Goal: Transaction & Acquisition: Book appointment/travel/reservation

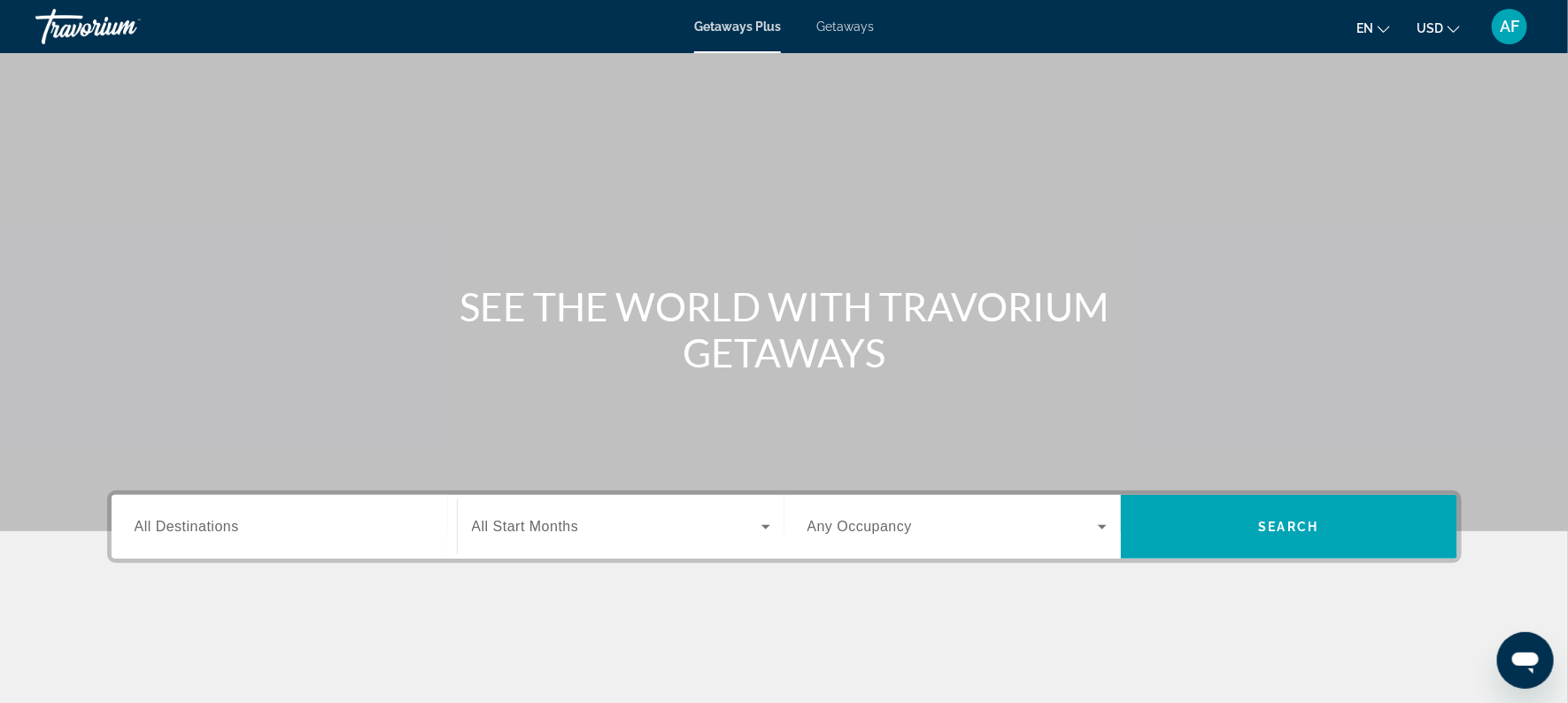
click at [216, 534] on span "All Destinations" at bounding box center [186, 526] width 105 height 15
click at [216, 534] on input "Destination All Destinations" at bounding box center [284, 527] width 299 height 21
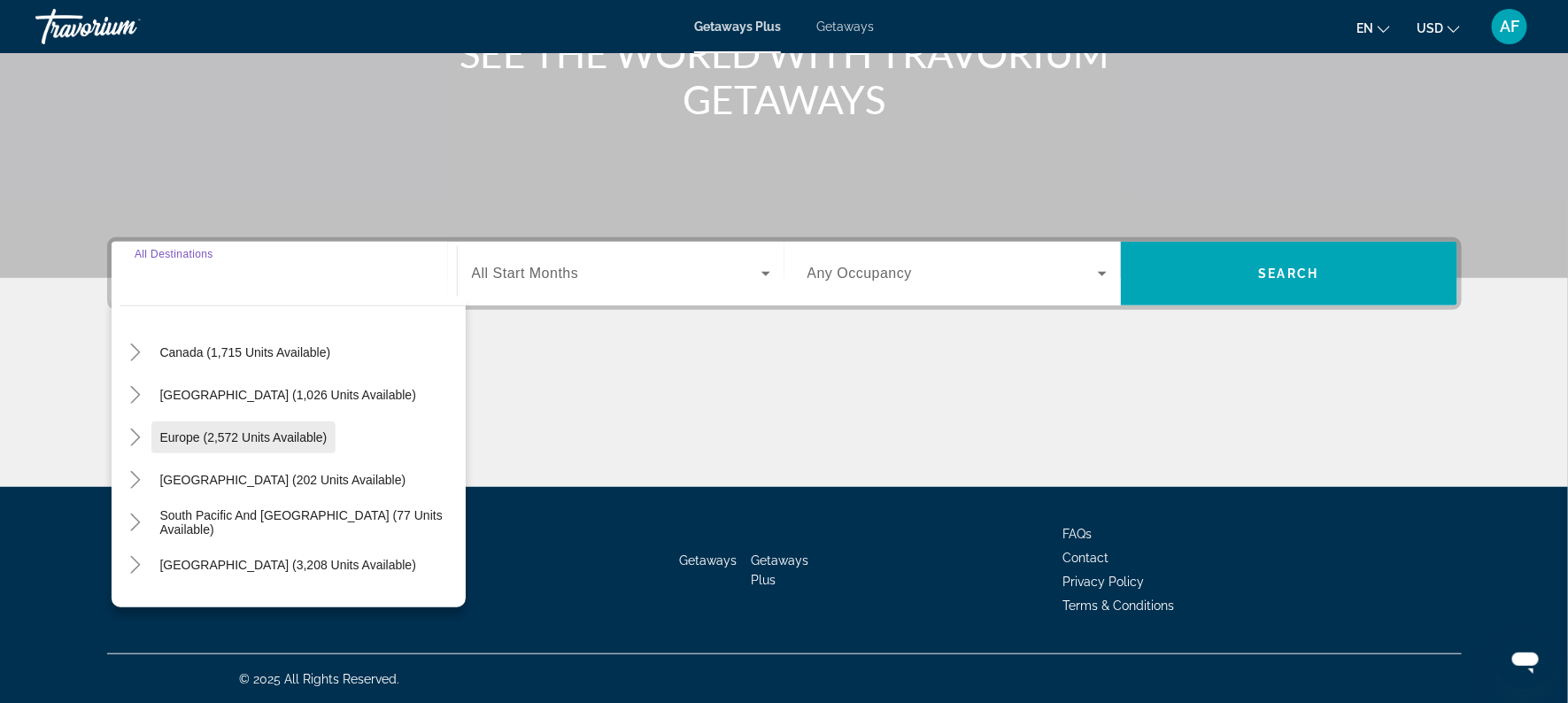
scroll to position [119, 0]
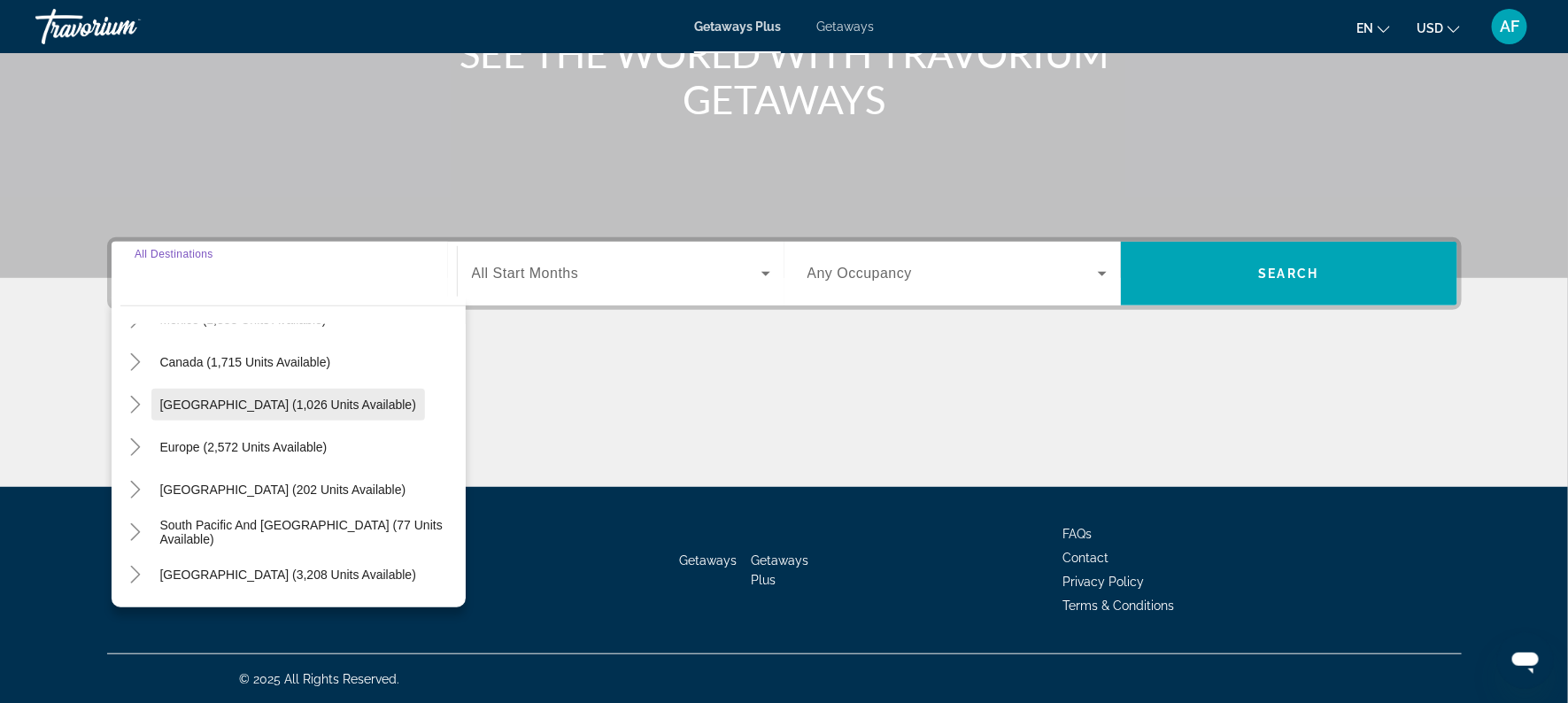
click at [200, 411] on span "Search widget" at bounding box center [288, 404] width 274 height 43
type input "**********"
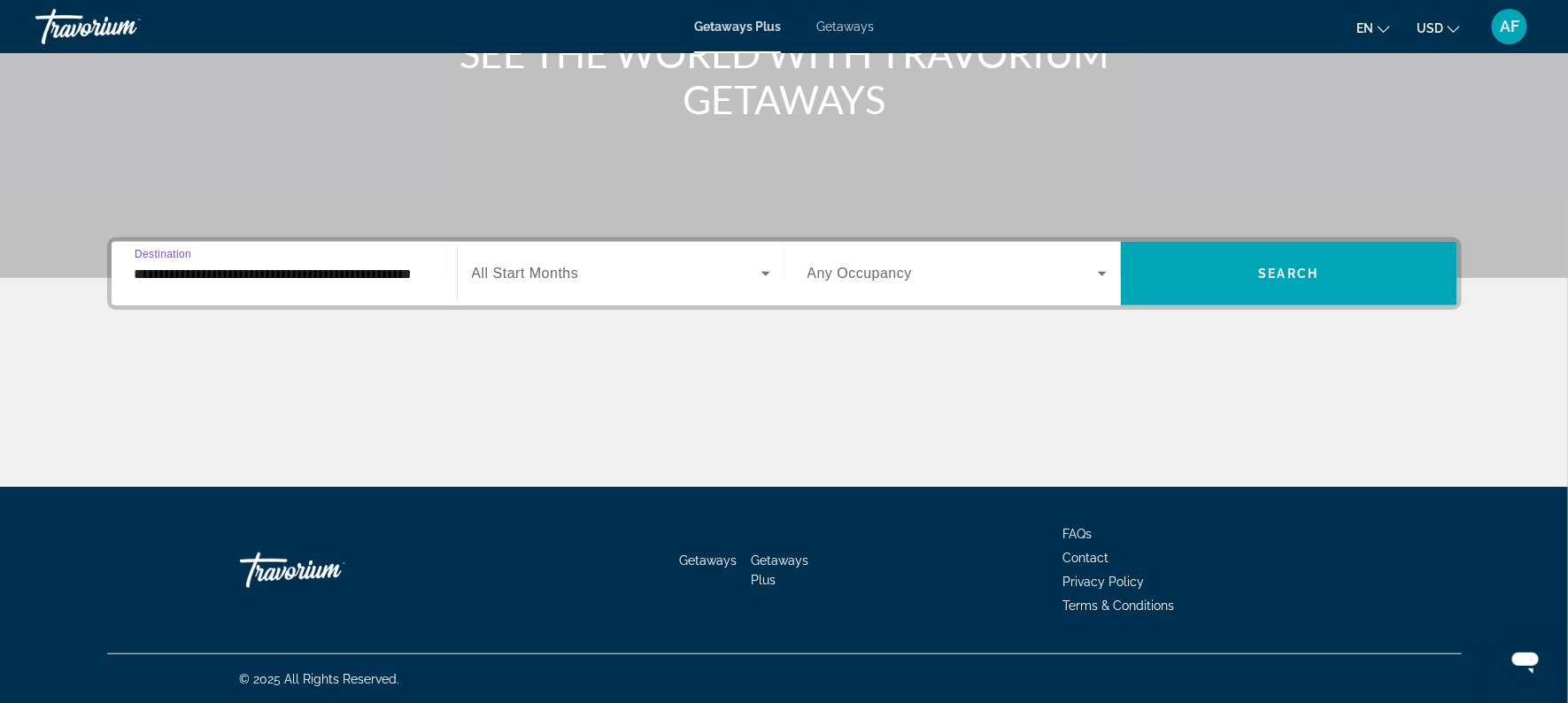
click at [192, 276] on input "**********" at bounding box center [284, 274] width 299 height 21
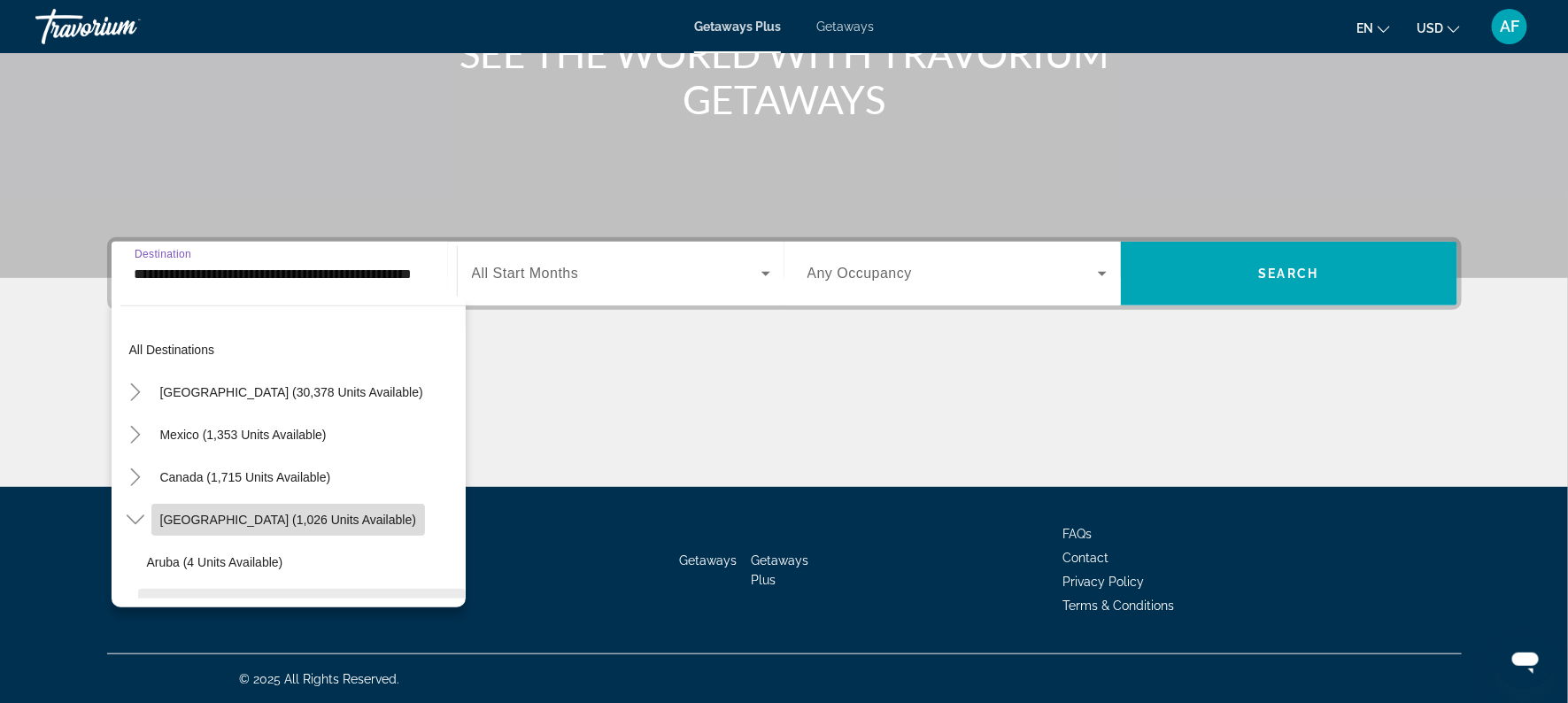
scroll to position [0, 0]
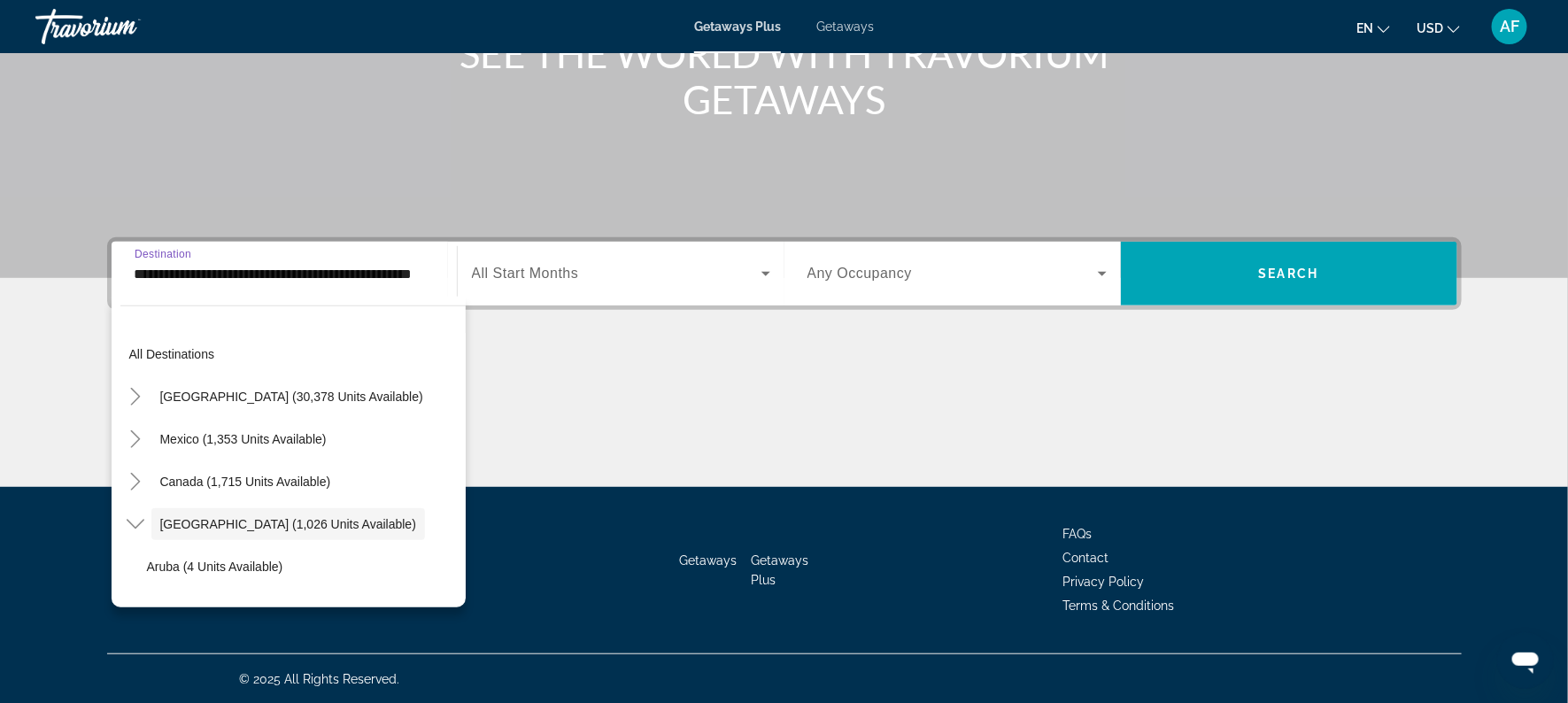
click at [834, 42] on div "Getaways Plus Getaways en English Español Français Italiano Português русский U…" at bounding box center [784, 27] width 1568 height 46
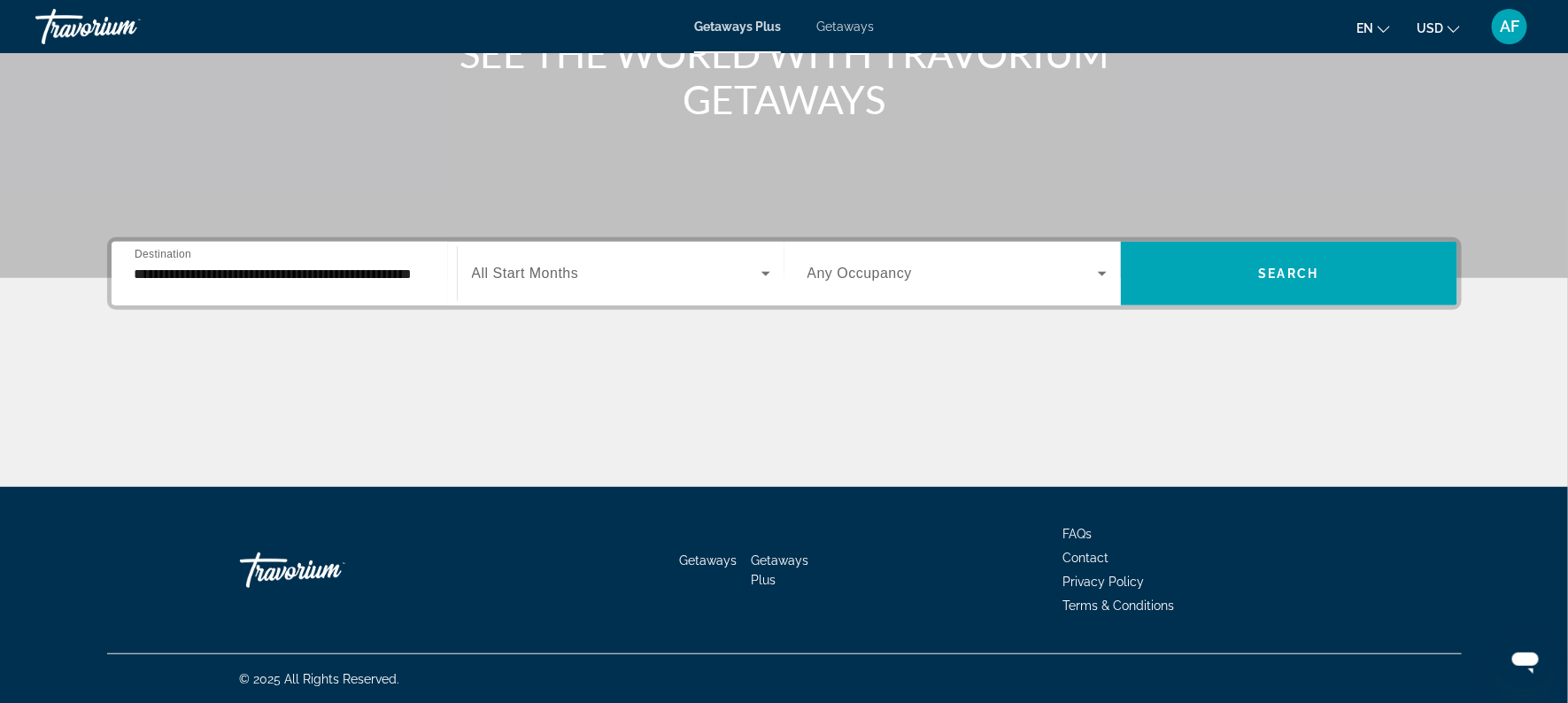
click at [836, 29] on span "Getaways" at bounding box center [845, 27] width 58 height 14
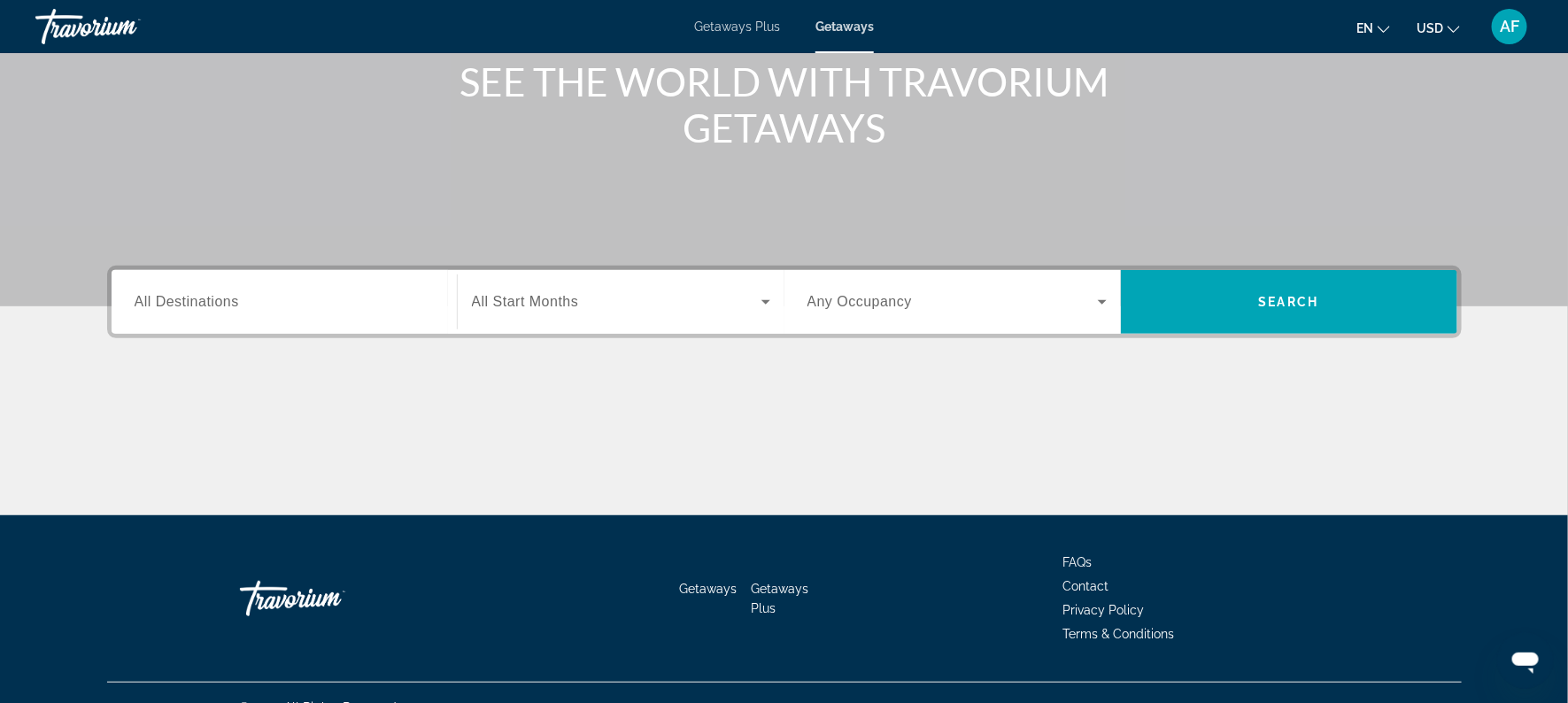
scroll to position [253, 0]
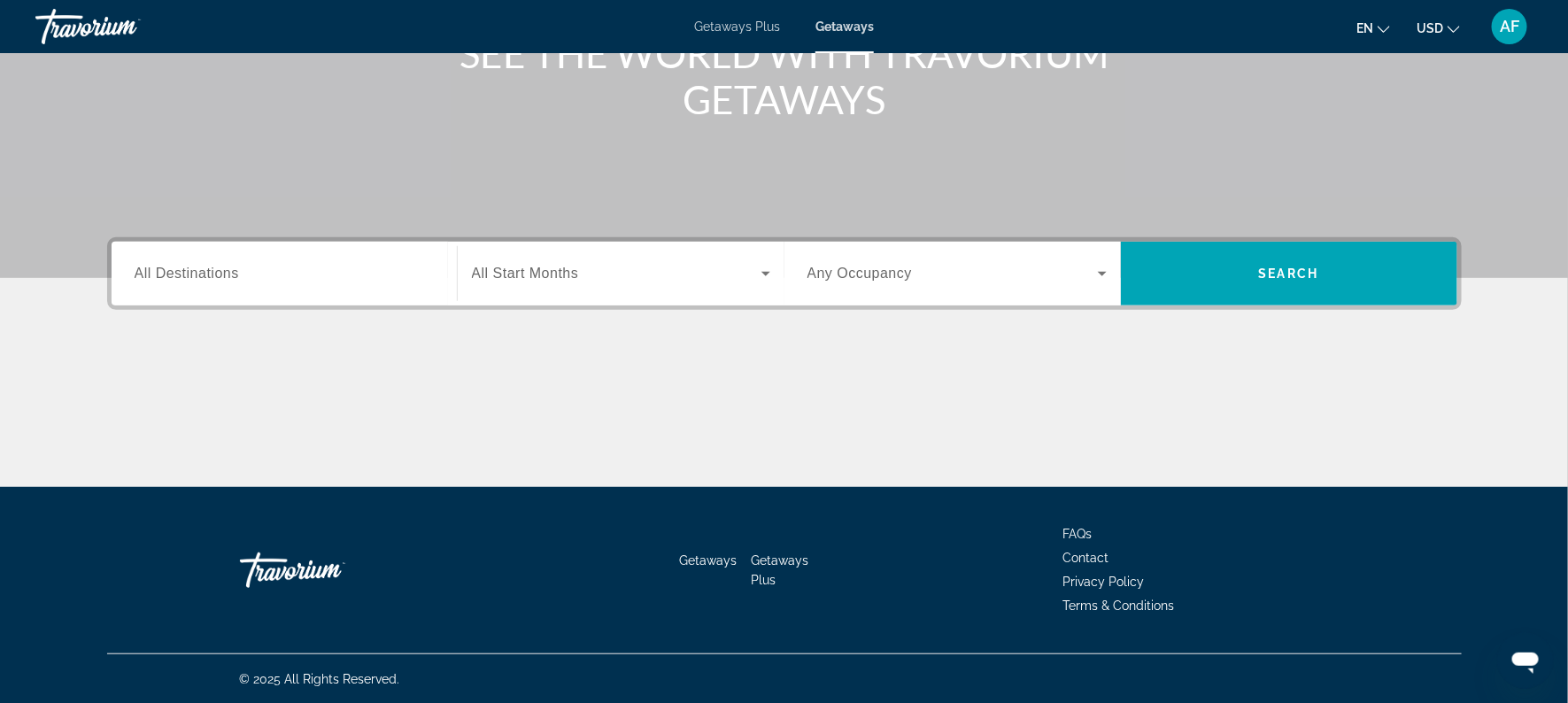
click at [184, 267] on span "All Destinations" at bounding box center [186, 273] width 105 height 15
click at [184, 267] on input "Destination All Destinations" at bounding box center [284, 274] width 299 height 21
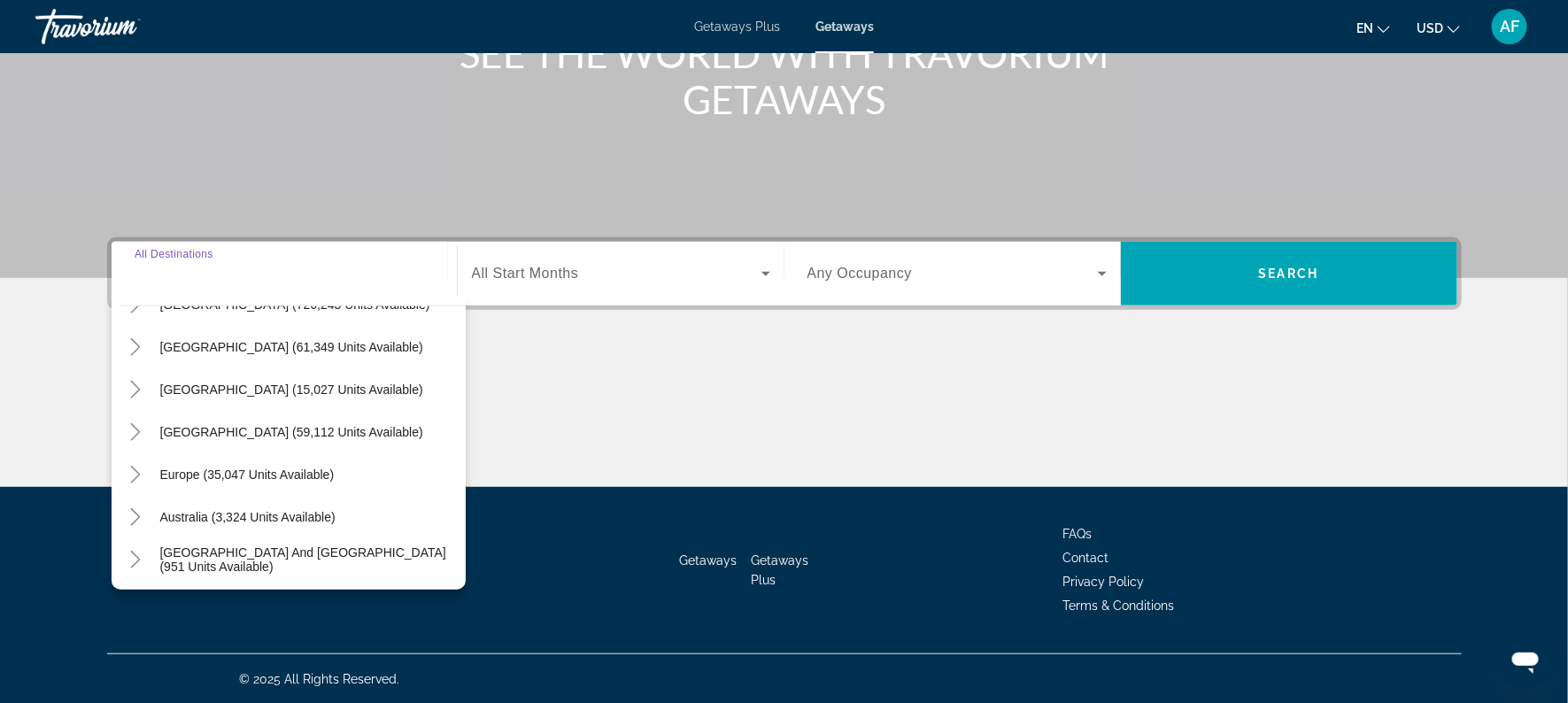
scroll to position [81, 0]
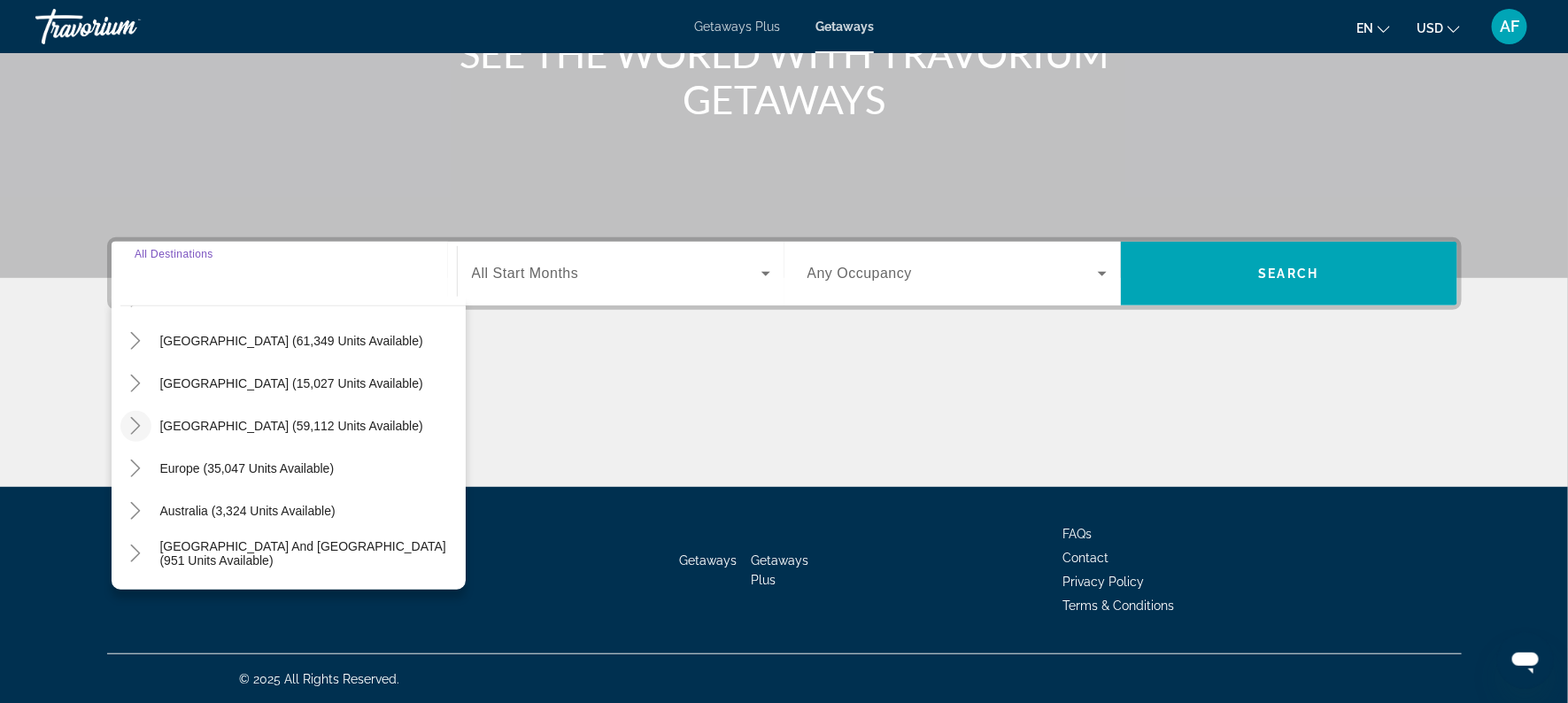
click at [138, 424] on icon "Toggle Caribbean & Atlantic Islands (59,112 units available)" at bounding box center [136, 426] width 10 height 18
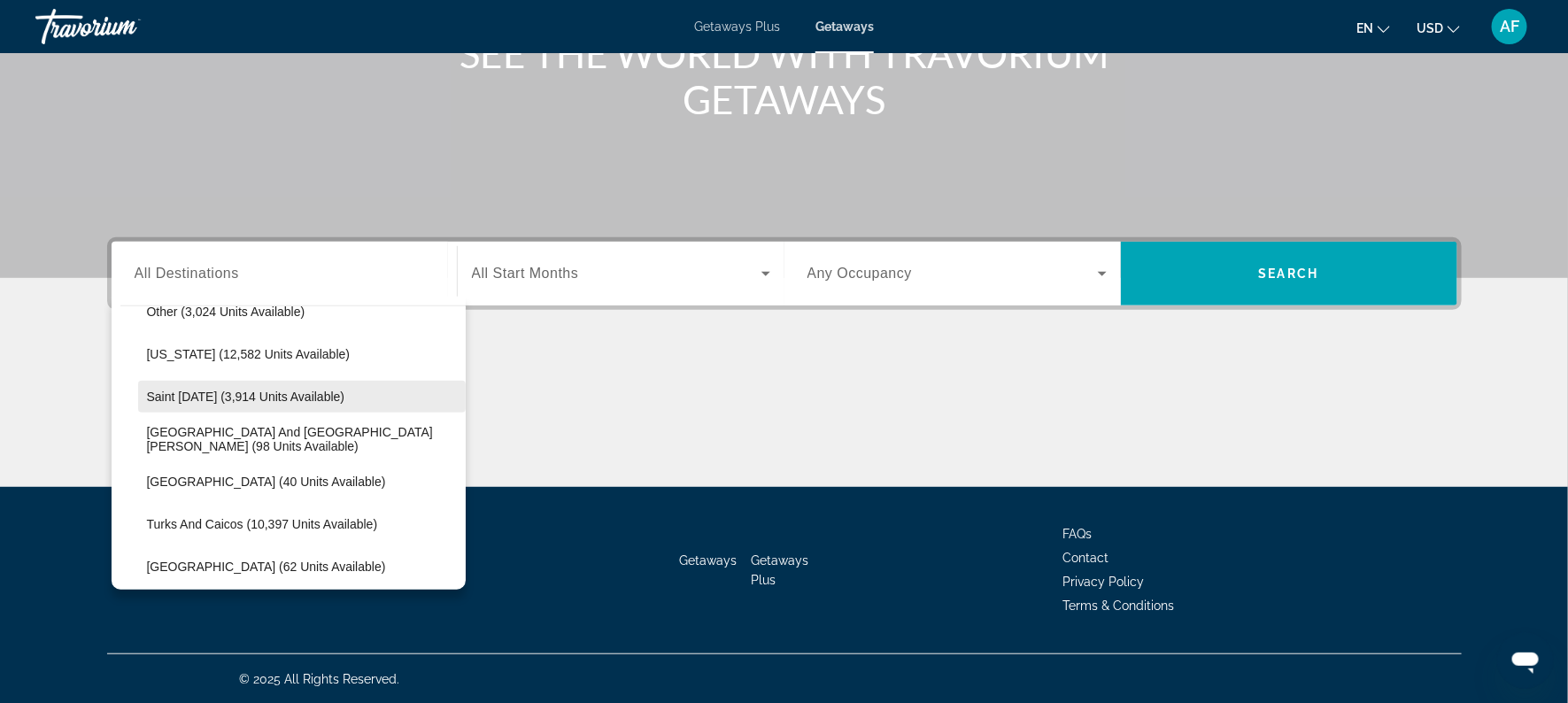
scroll to position [539, 0]
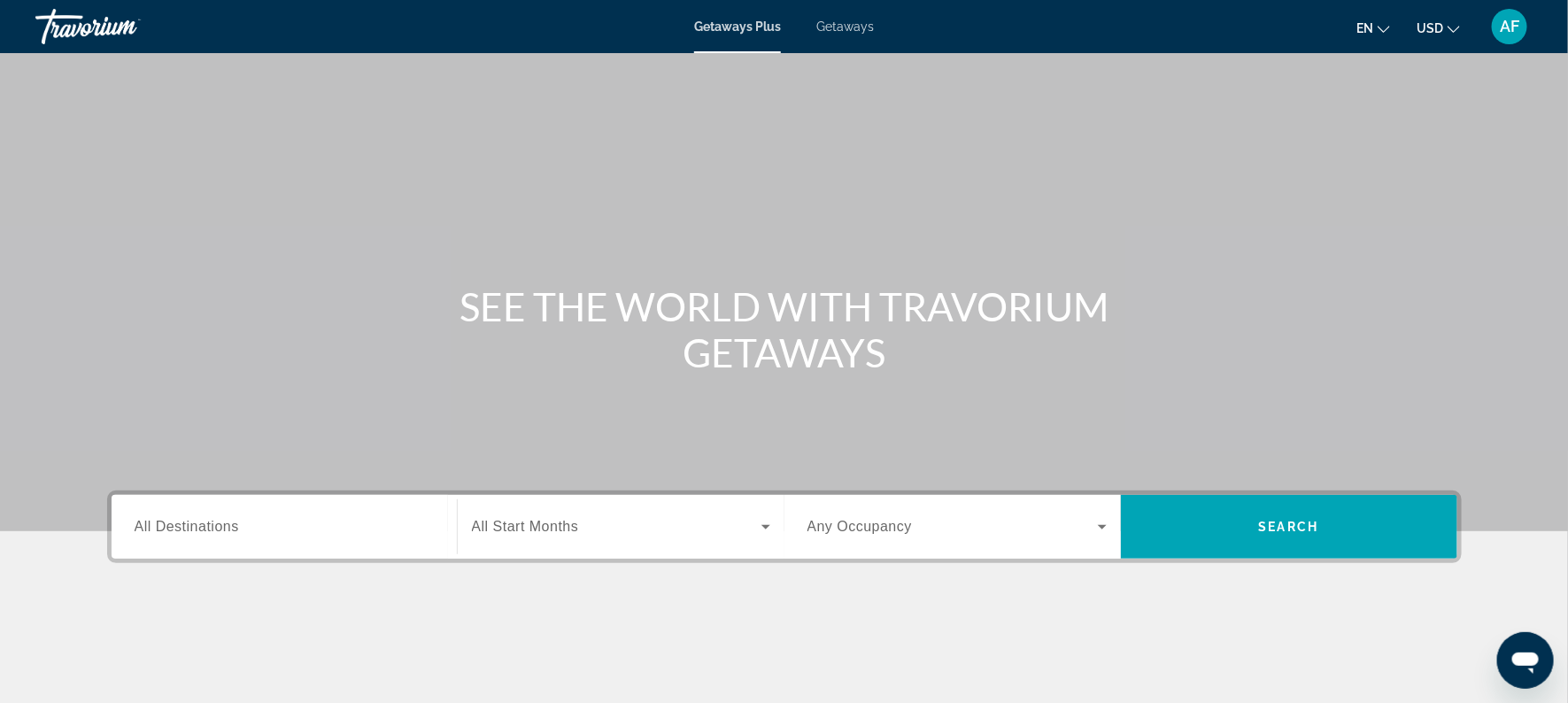
click at [837, 32] on span "Getaways" at bounding box center [845, 27] width 58 height 14
click at [198, 526] on span "All Destinations" at bounding box center [186, 526] width 105 height 15
click at [198, 526] on input "Destination All Destinations" at bounding box center [284, 527] width 299 height 21
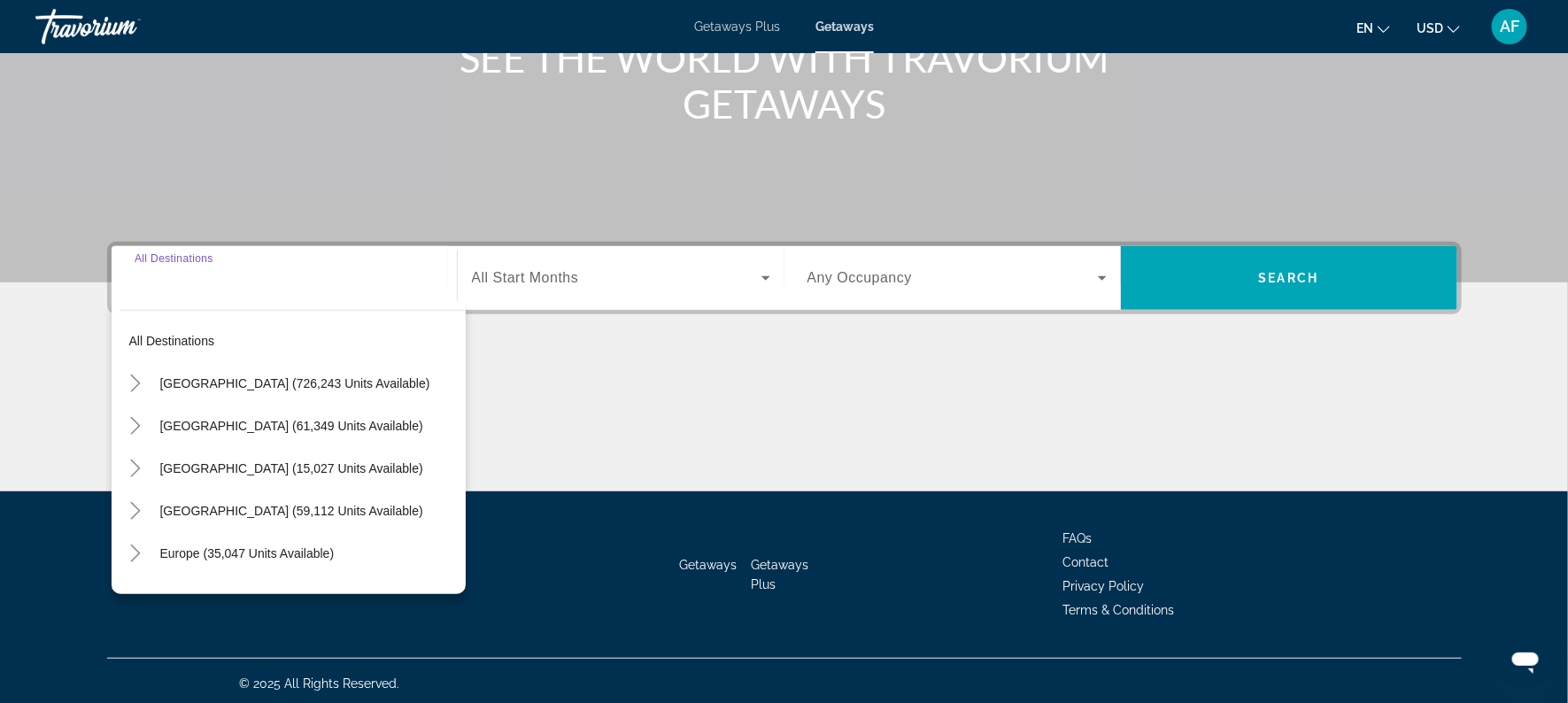
scroll to position [253, 0]
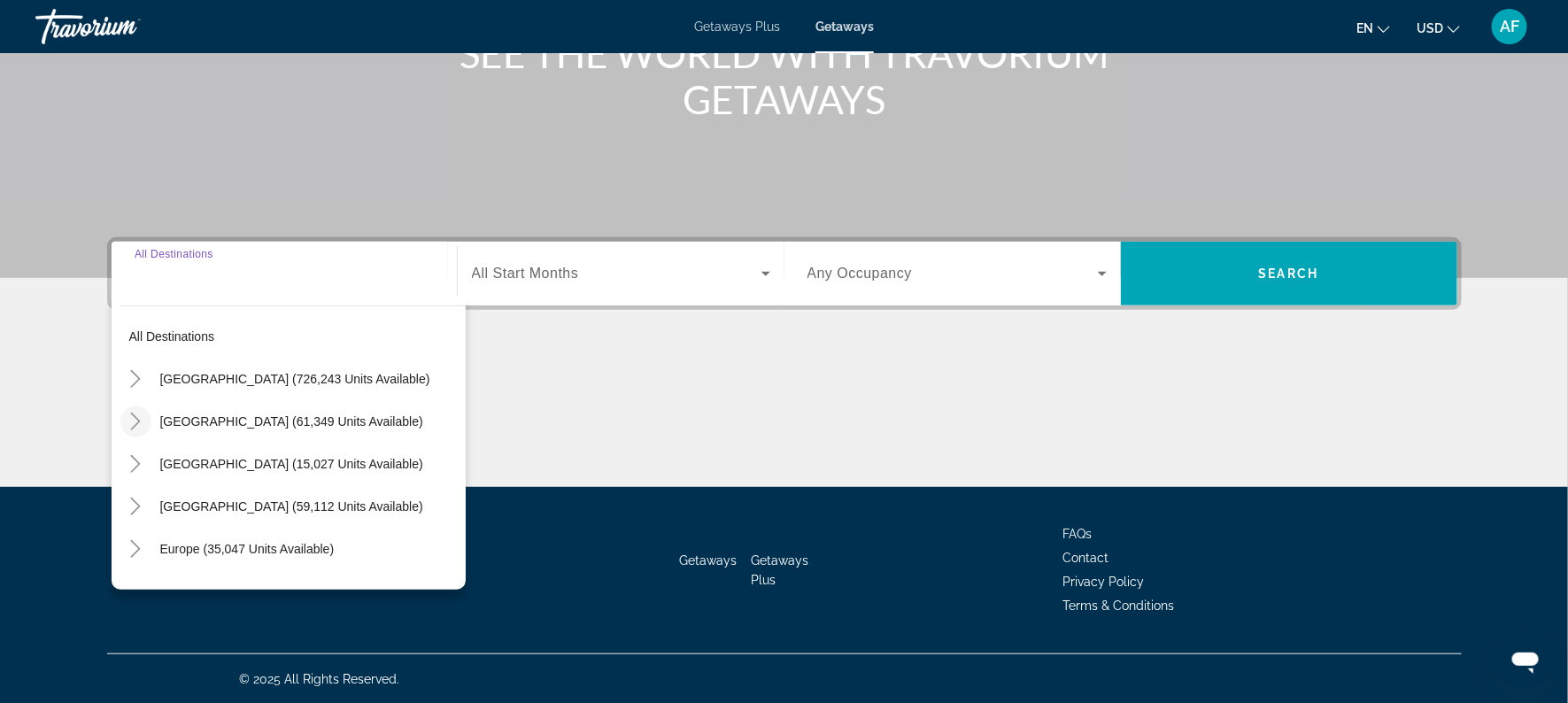
click at [130, 406] on mat-icon "Toggle Mexico (61,349 units available)" at bounding box center [135, 421] width 31 height 31
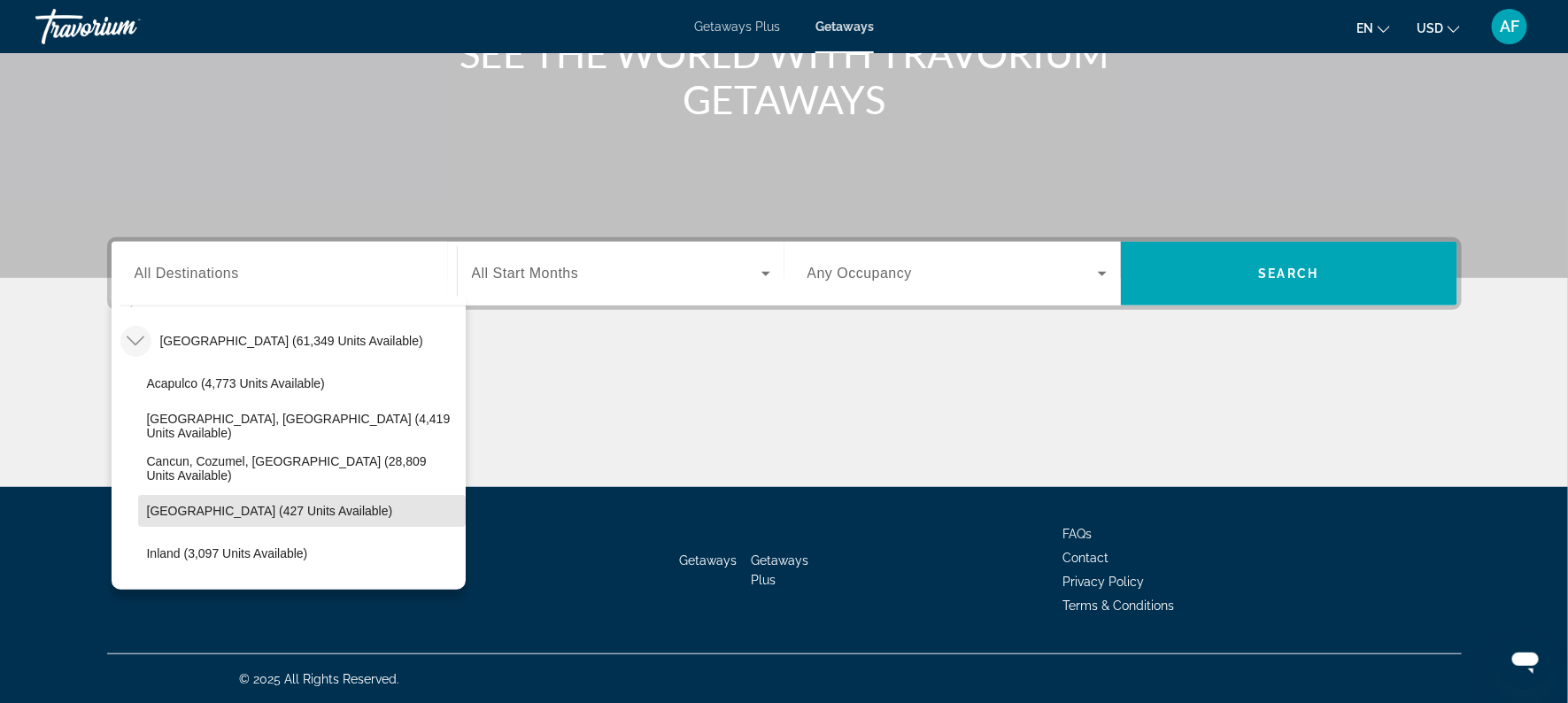
scroll to position [76, 0]
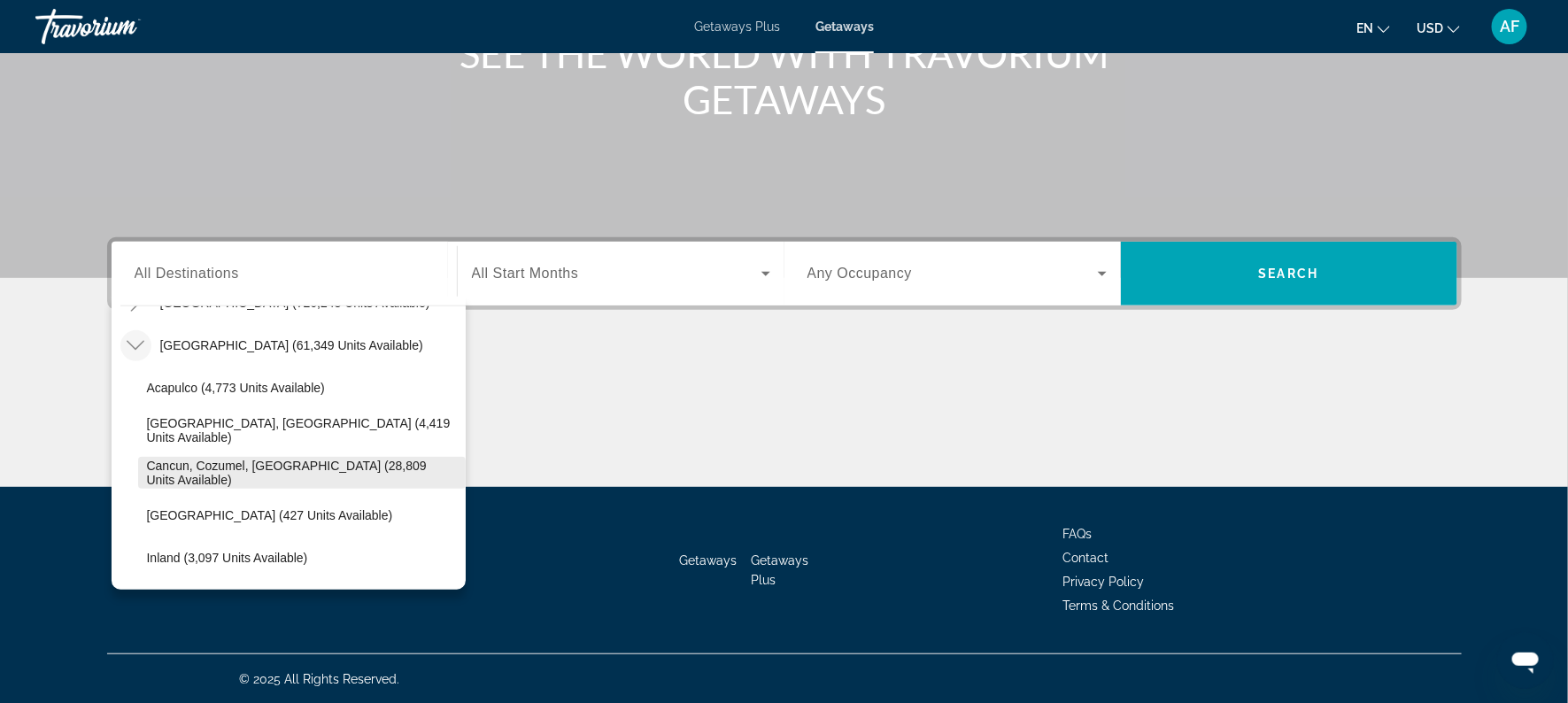
click at [161, 470] on span "Cancun, Cozumel, [GEOGRAPHIC_DATA] (28,809 units available)" at bounding box center [302, 472] width 310 height 28
type input "**********"
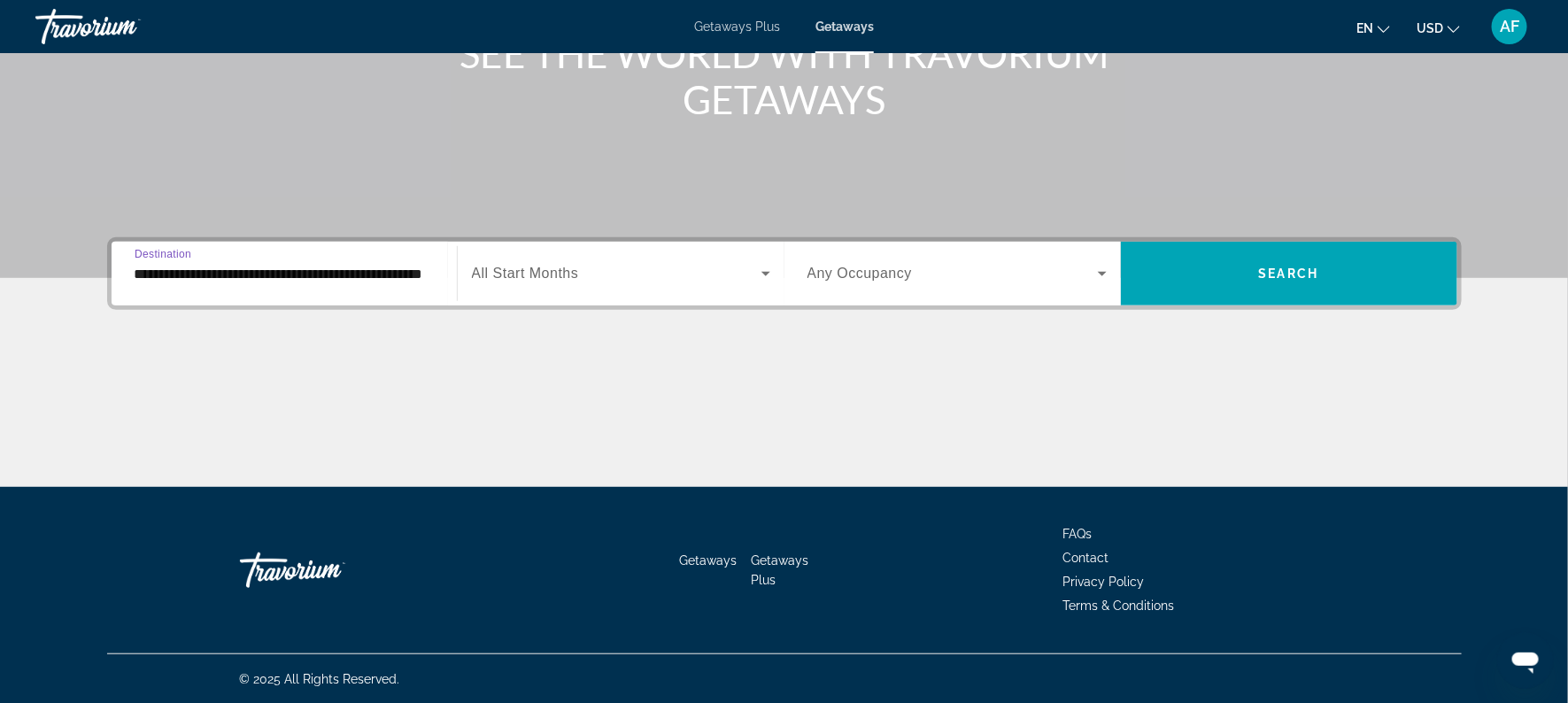
click at [553, 285] on div "Search widget" at bounding box center [621, 274] width 298 height 50
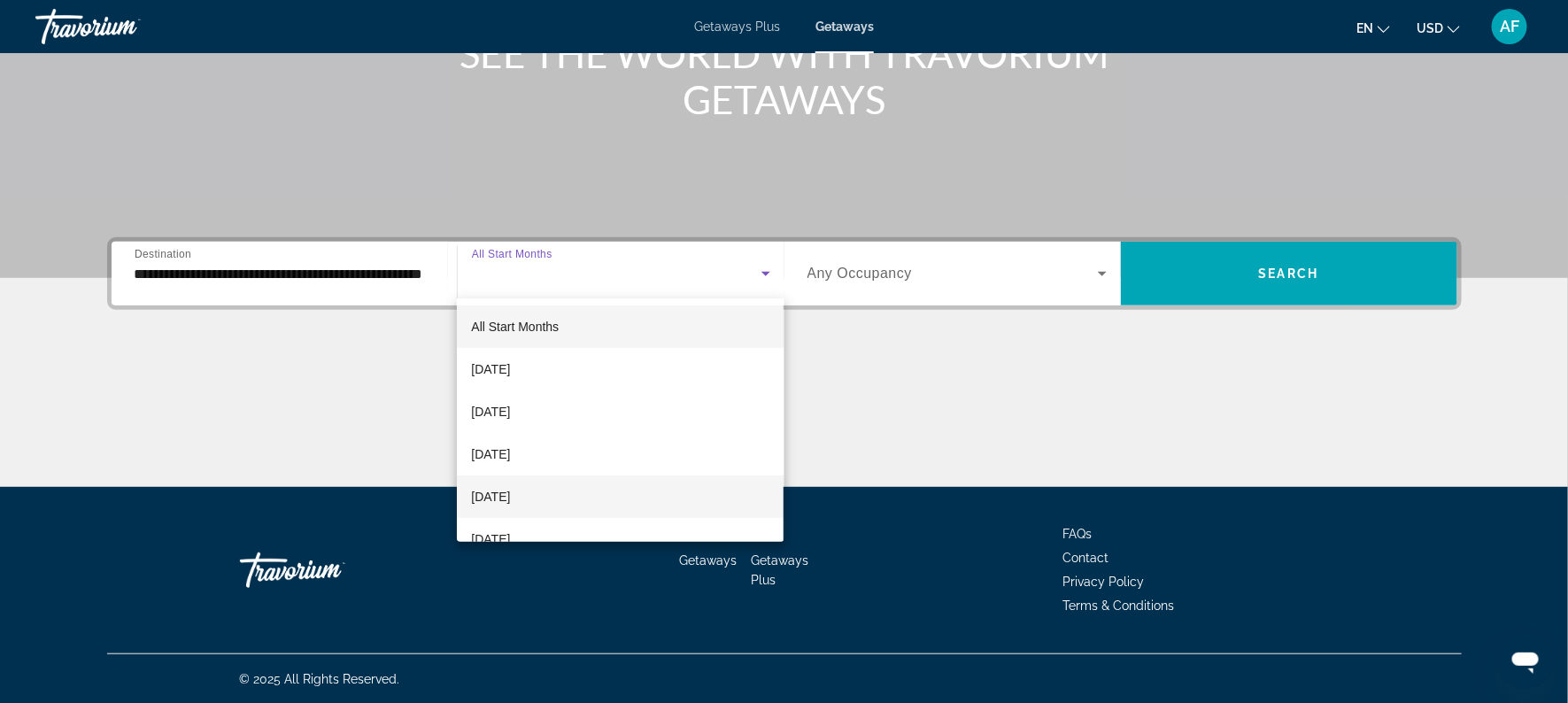
click at [505, 492] on span "[DATE]" at bounding box center [490, 496] width 39 height 21
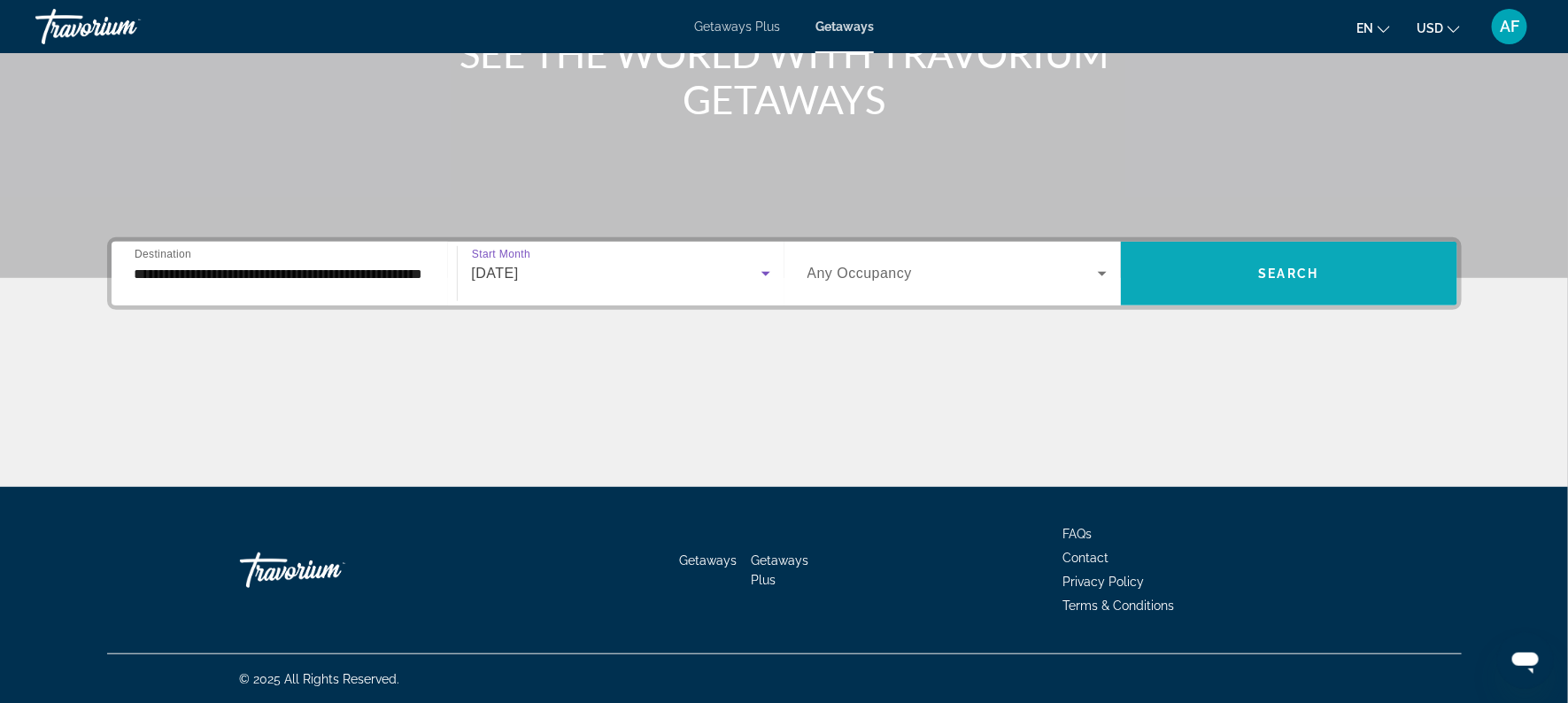
click at [1332, 271] on span "Search widget" at bounding box center [1289, 273] width 337 height 43
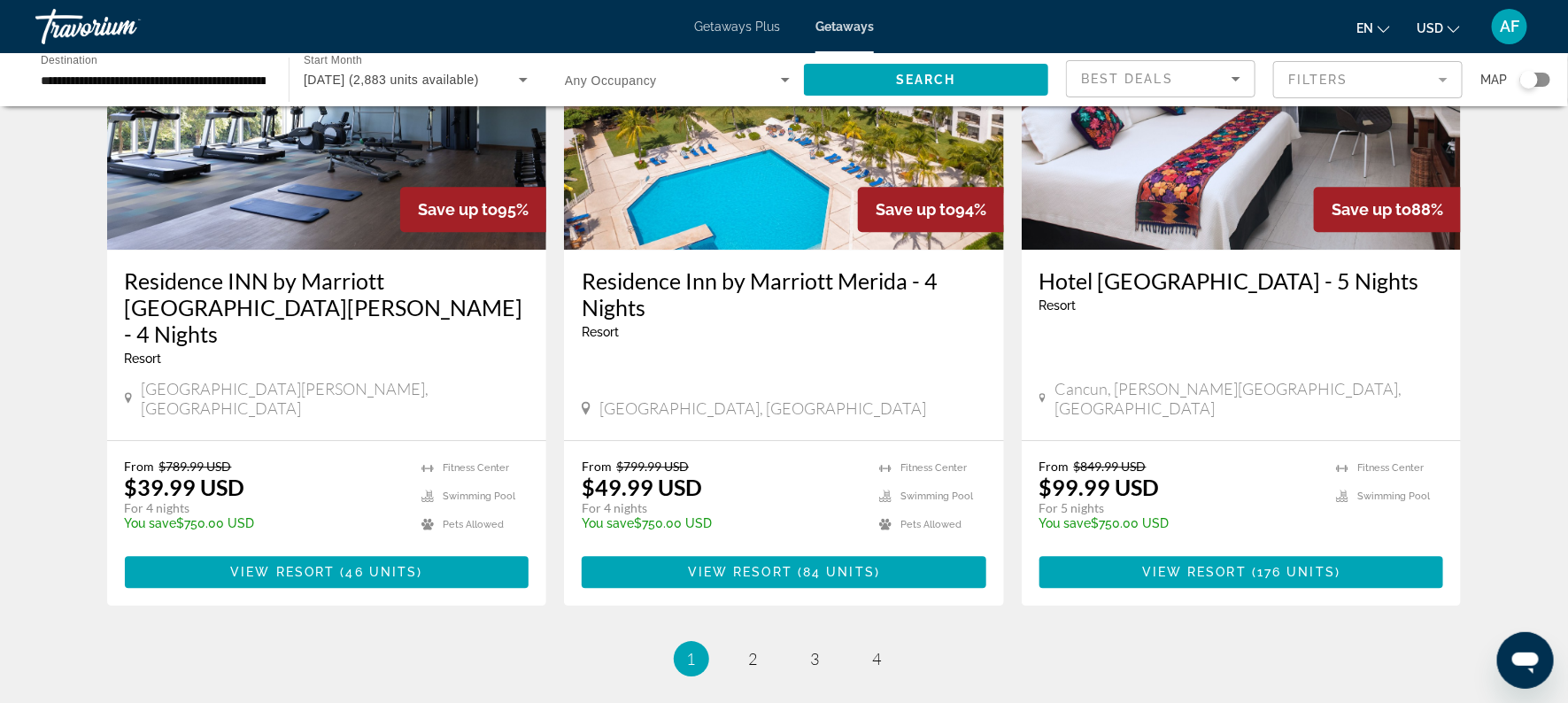
scroll to position [2264, 0]
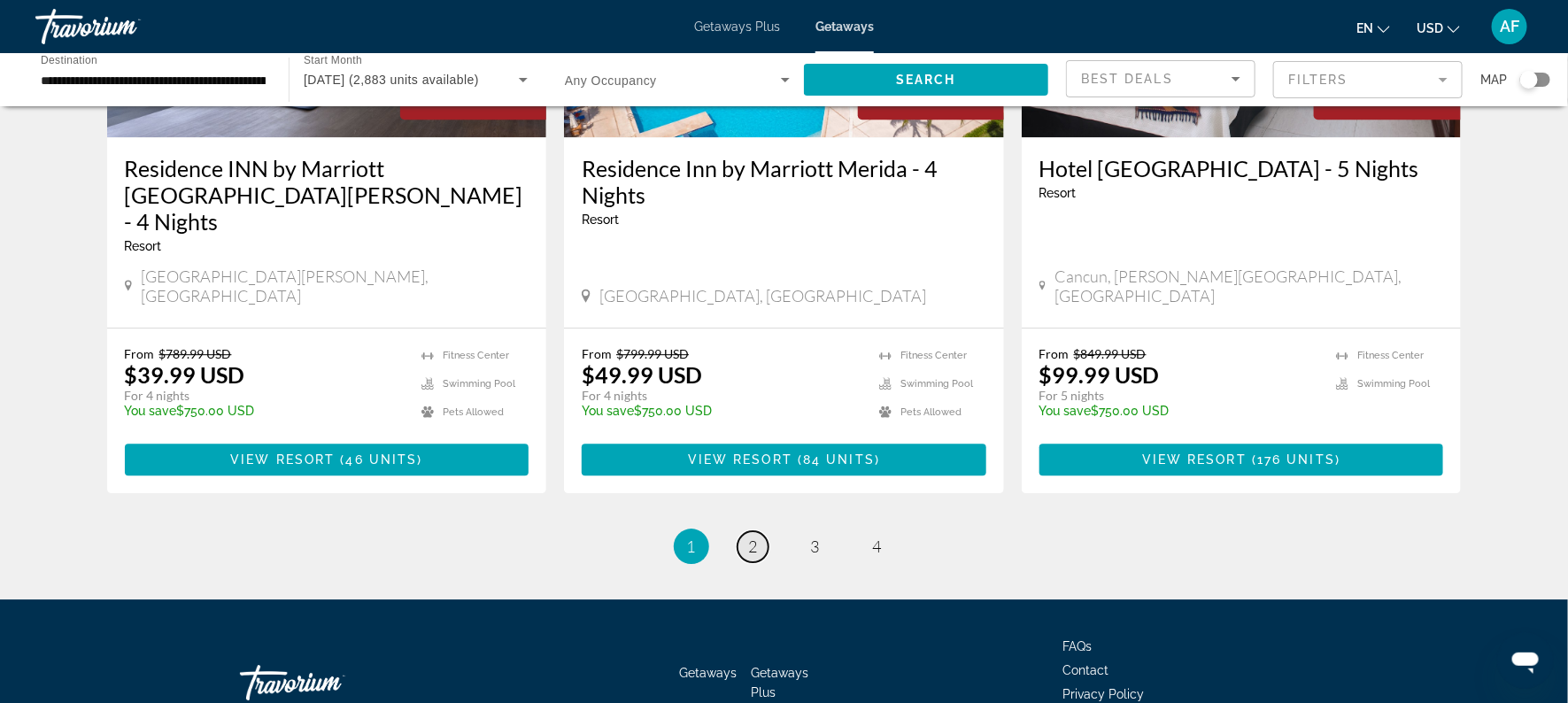
click at [752, 537] on span "2" at bounding box center [753, 547] width 9 height 20
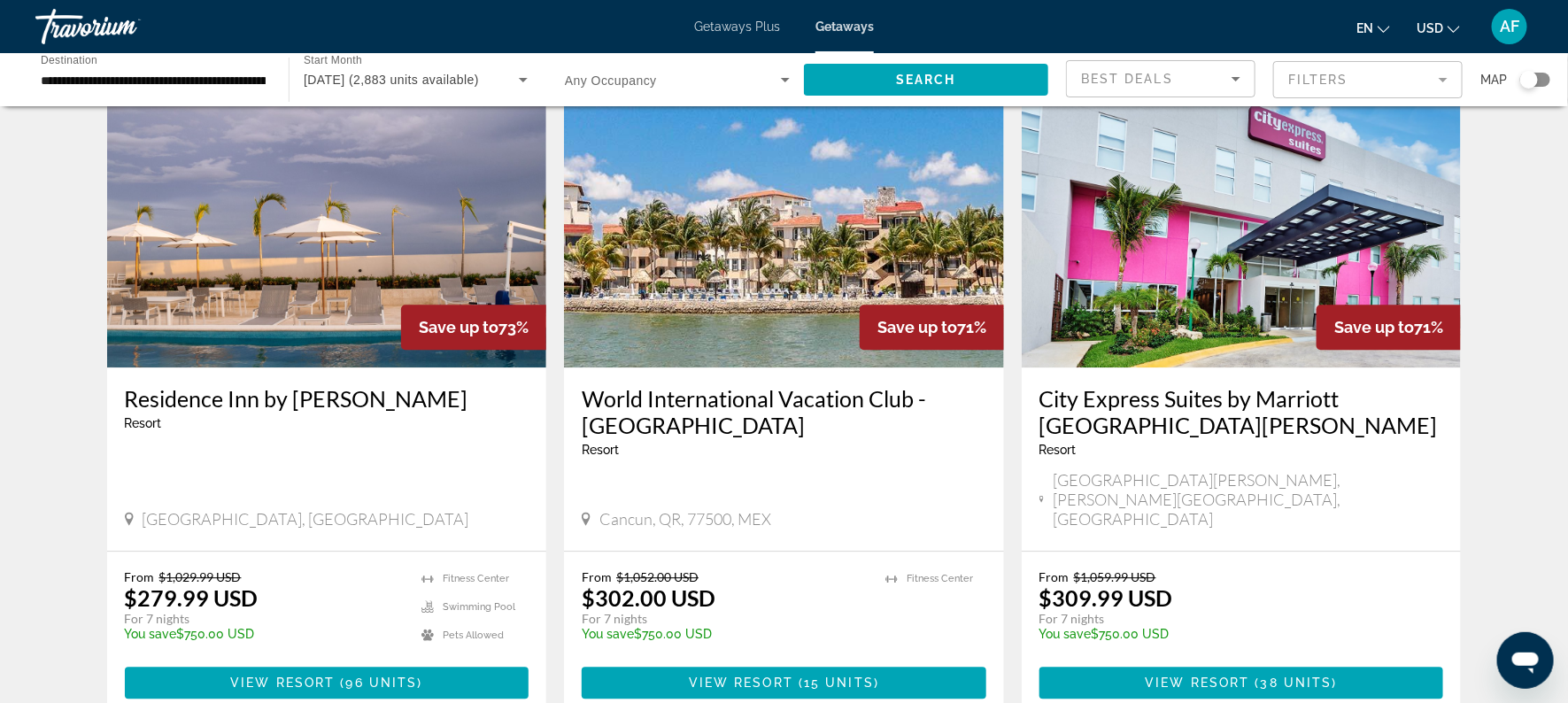
scroll to position [2017, 0]
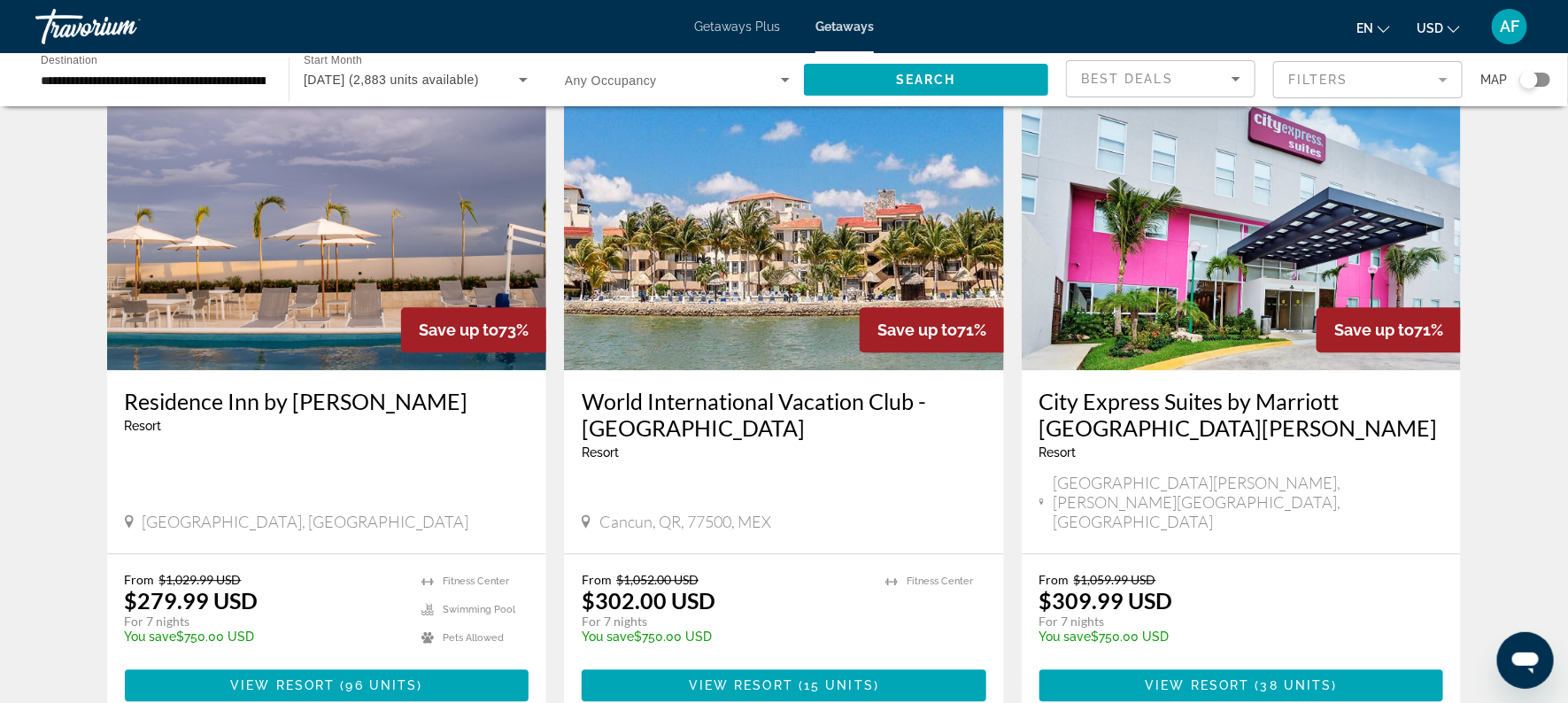
click at [702, 387] on h3 "World International Vacation Club - [GEOGRAPHIC_DATA]" at bounding box center [784, 413] width 404 height 53
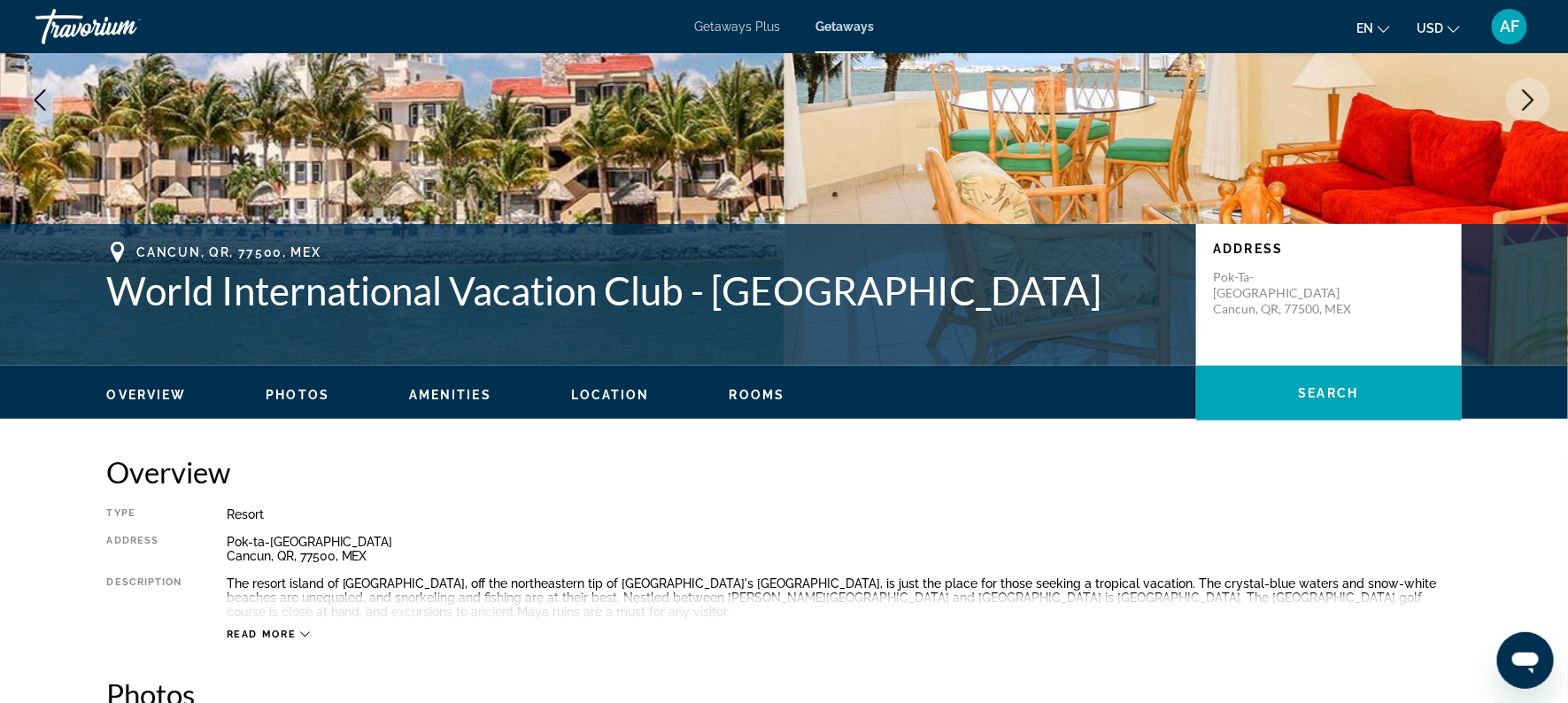
scroll to position [212, 0]
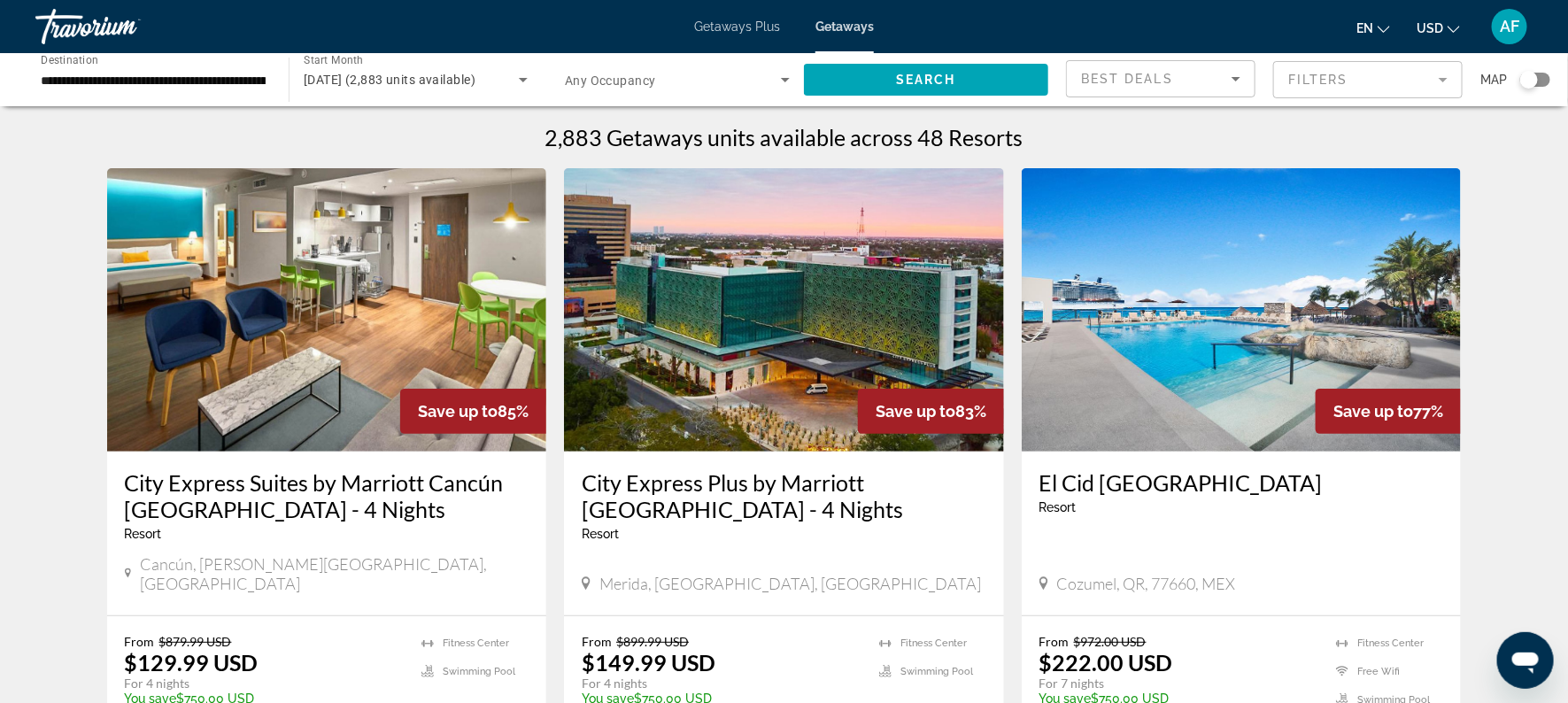
click at [331, 383] on img "Main content" at bounding box center [328, 310] width 440 height 283
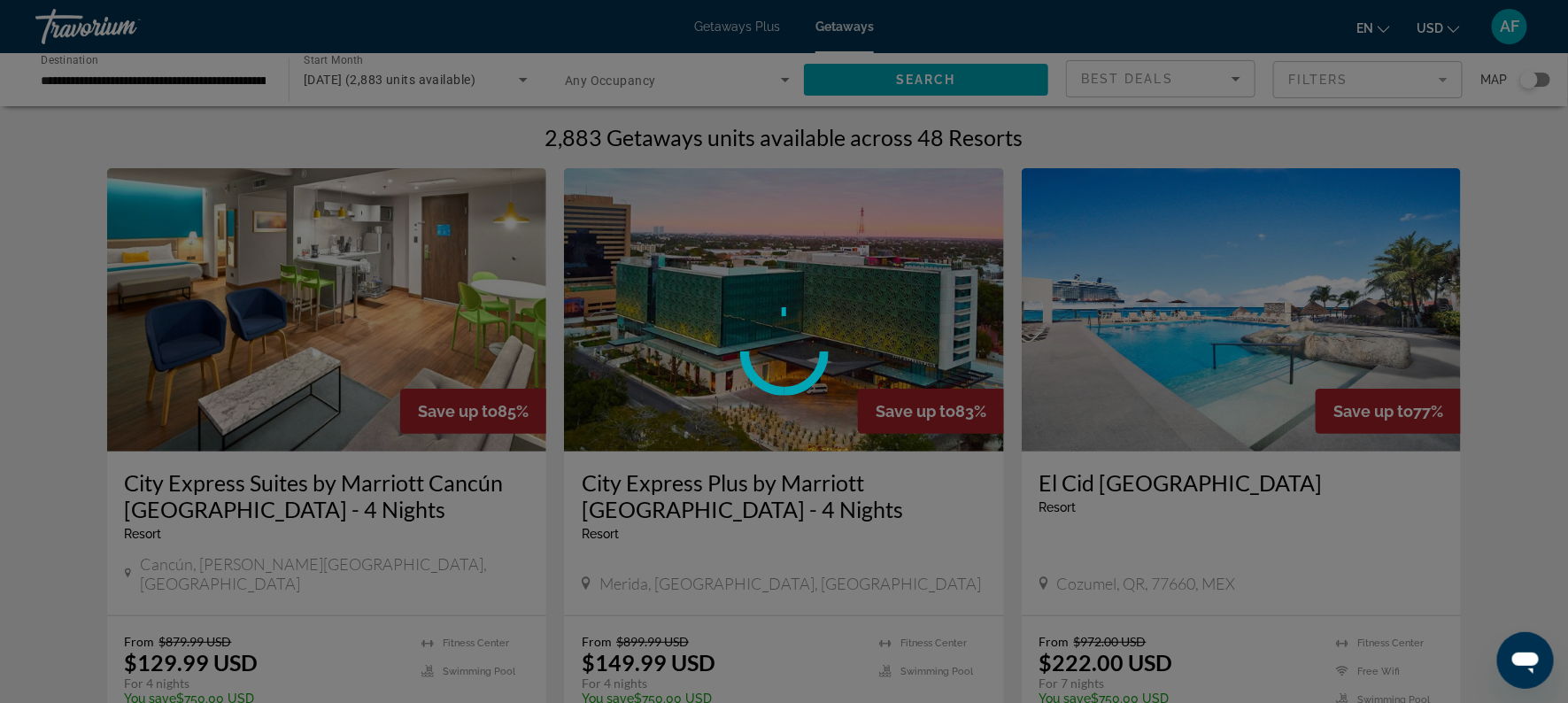
click at [331, 383] on div at bounding box center [784, 352] width 1568 height 703
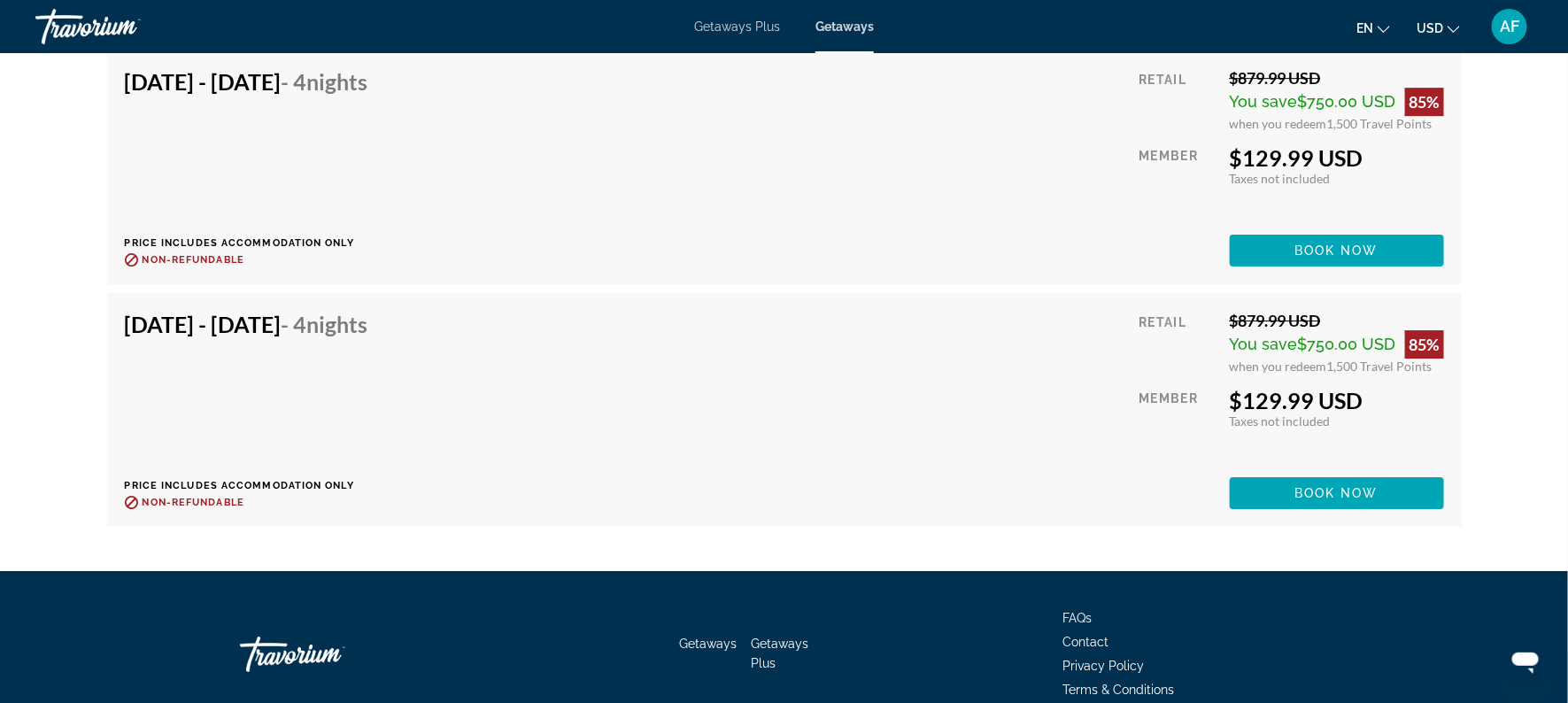
scroll to position [5838, 0]
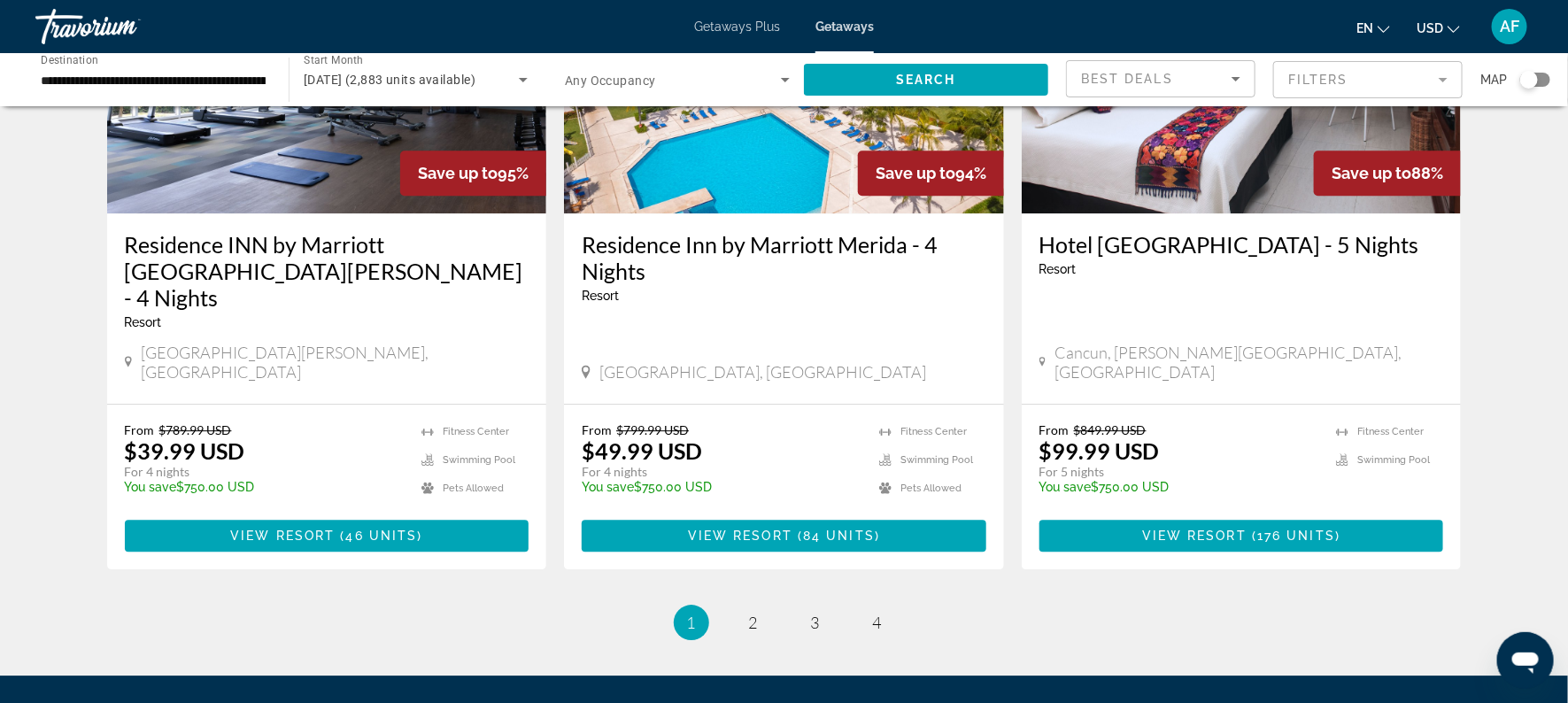
scroll to position [2196, 0]
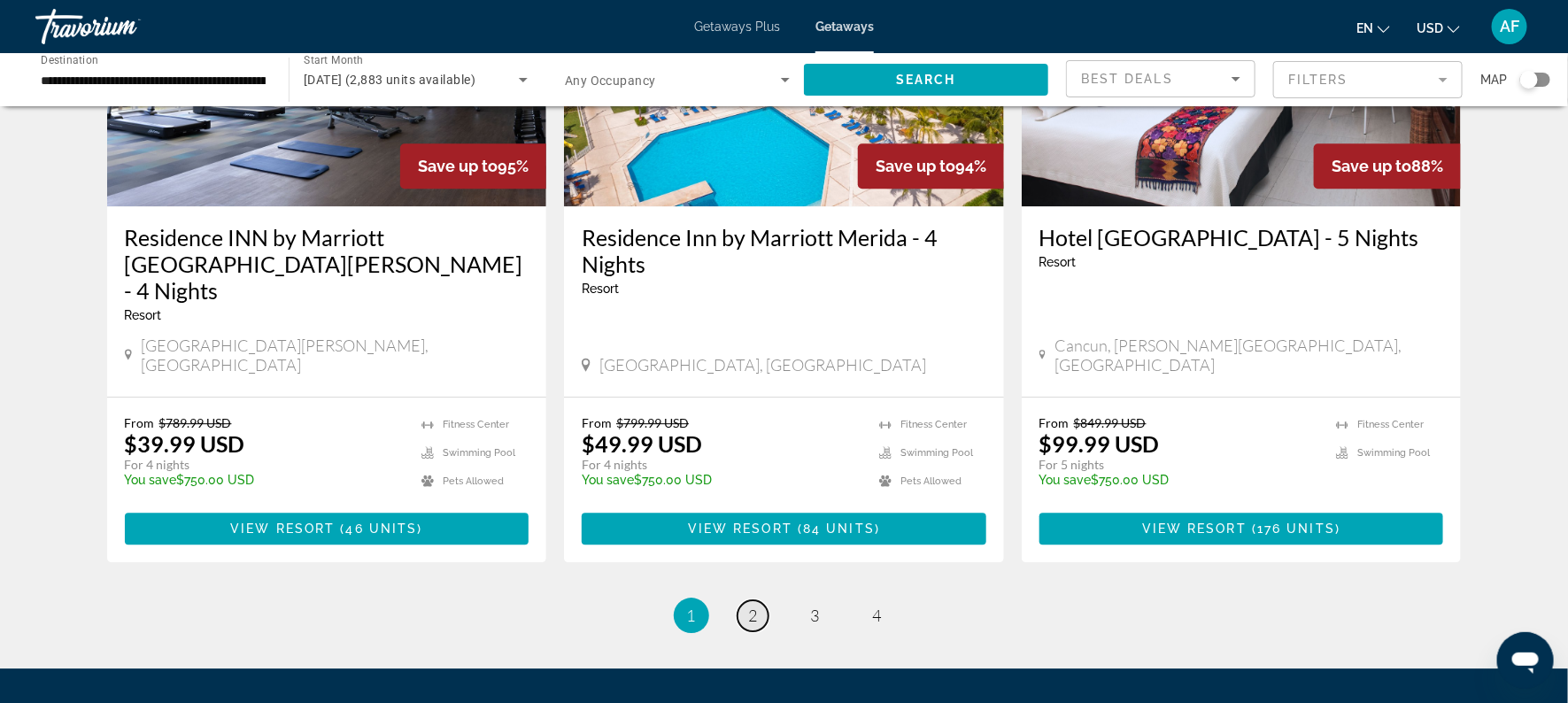
click at [744, 600] on link "page 2" at bounding box center [752, 615] width 31 height 31
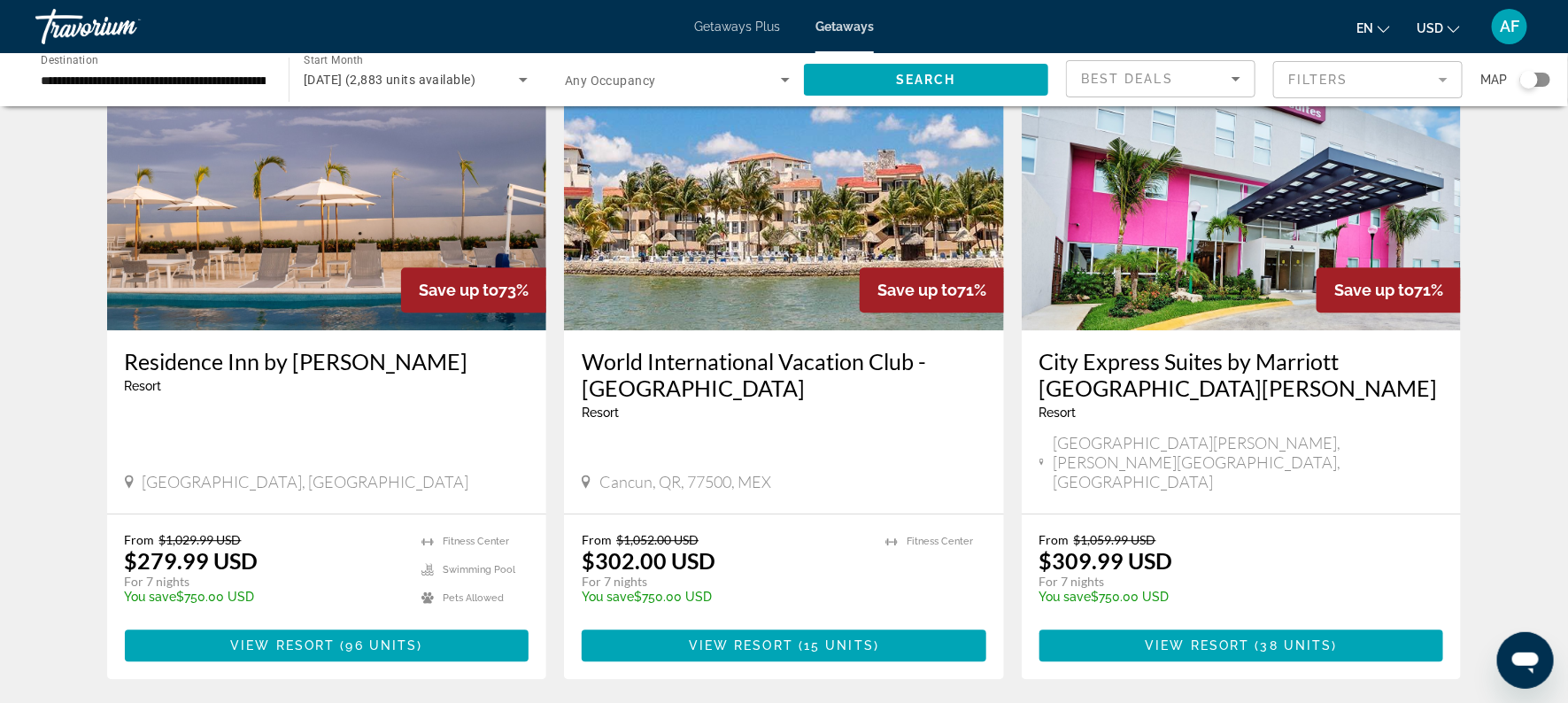
scroll to position [2061, 0]
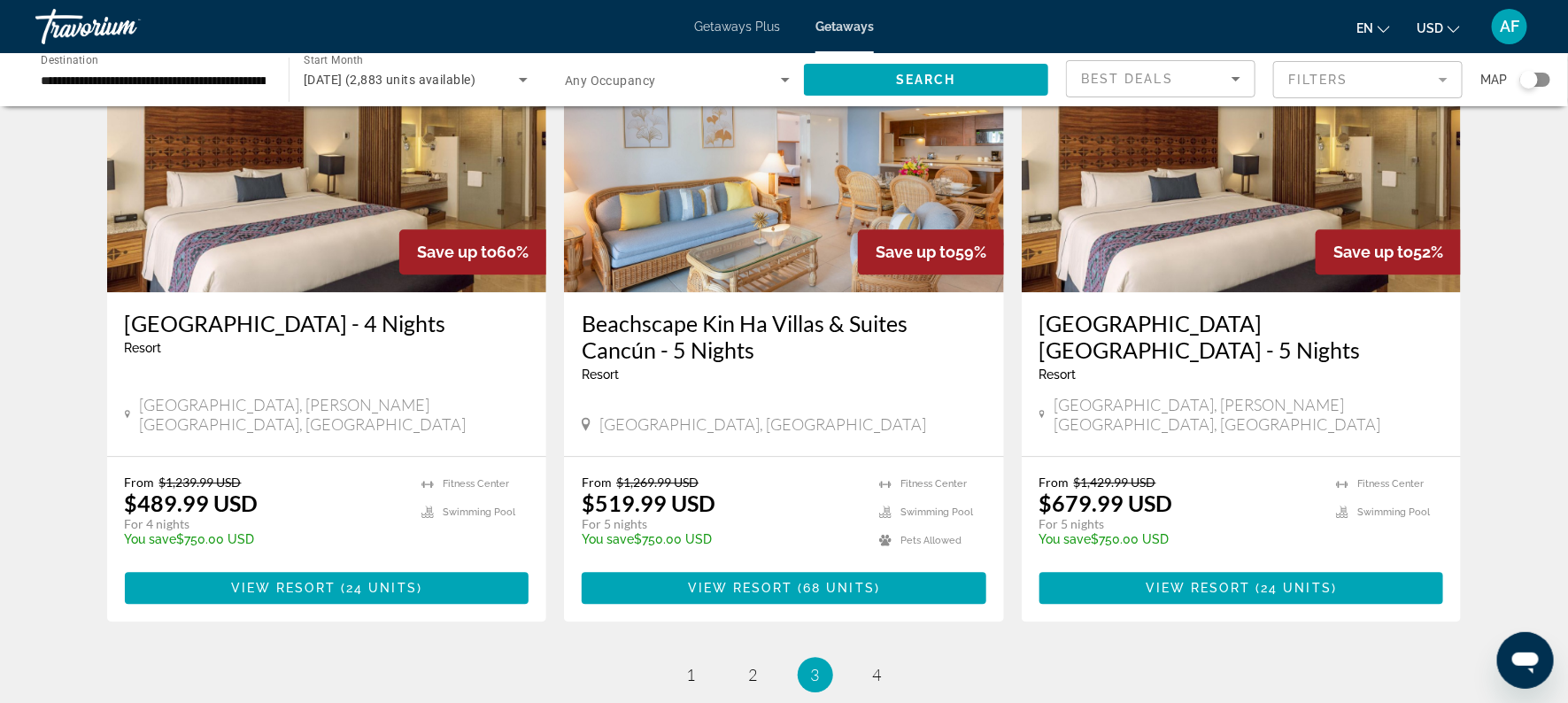
scroll to position [2059, 0]
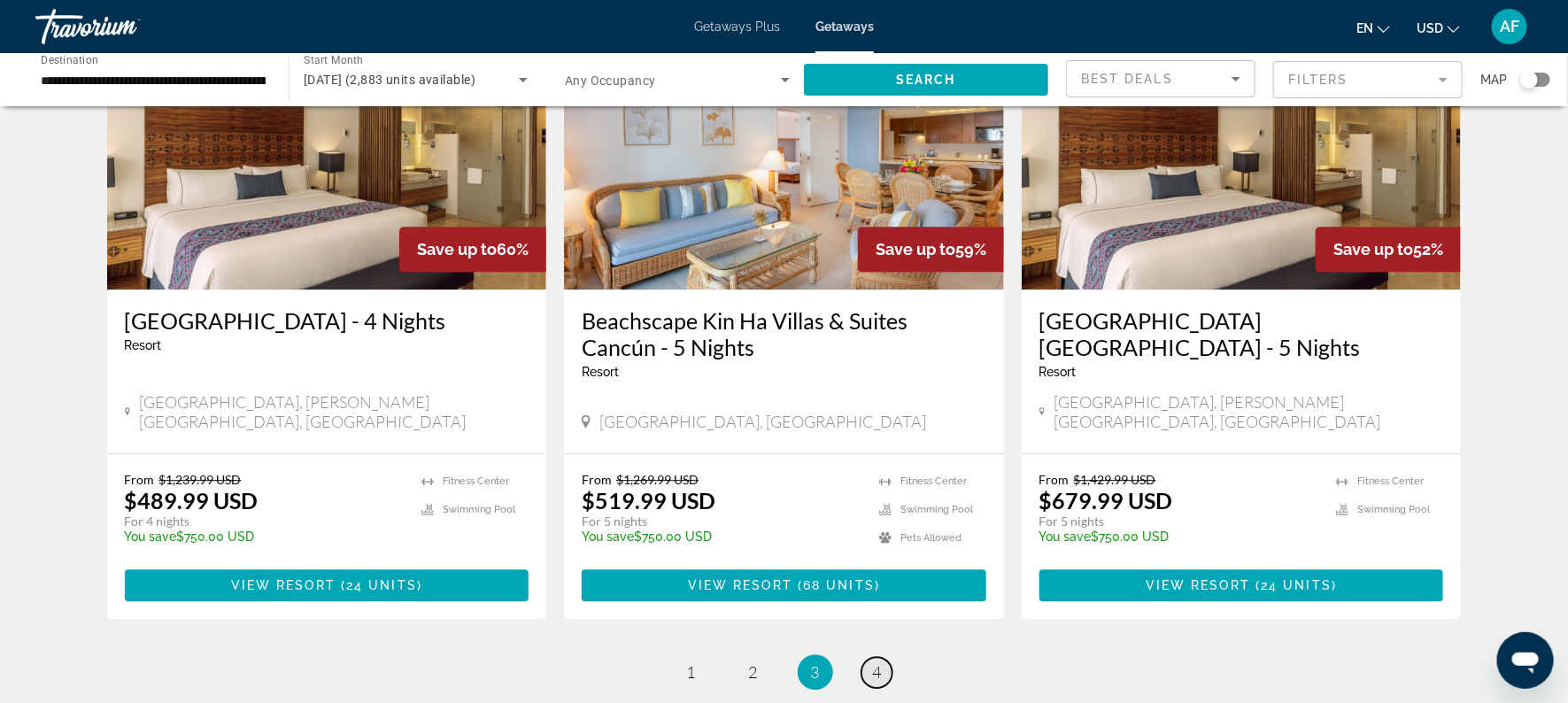
click at [868, 656] on link "page 4" at bounding box center [877, 671] width 31 height 31
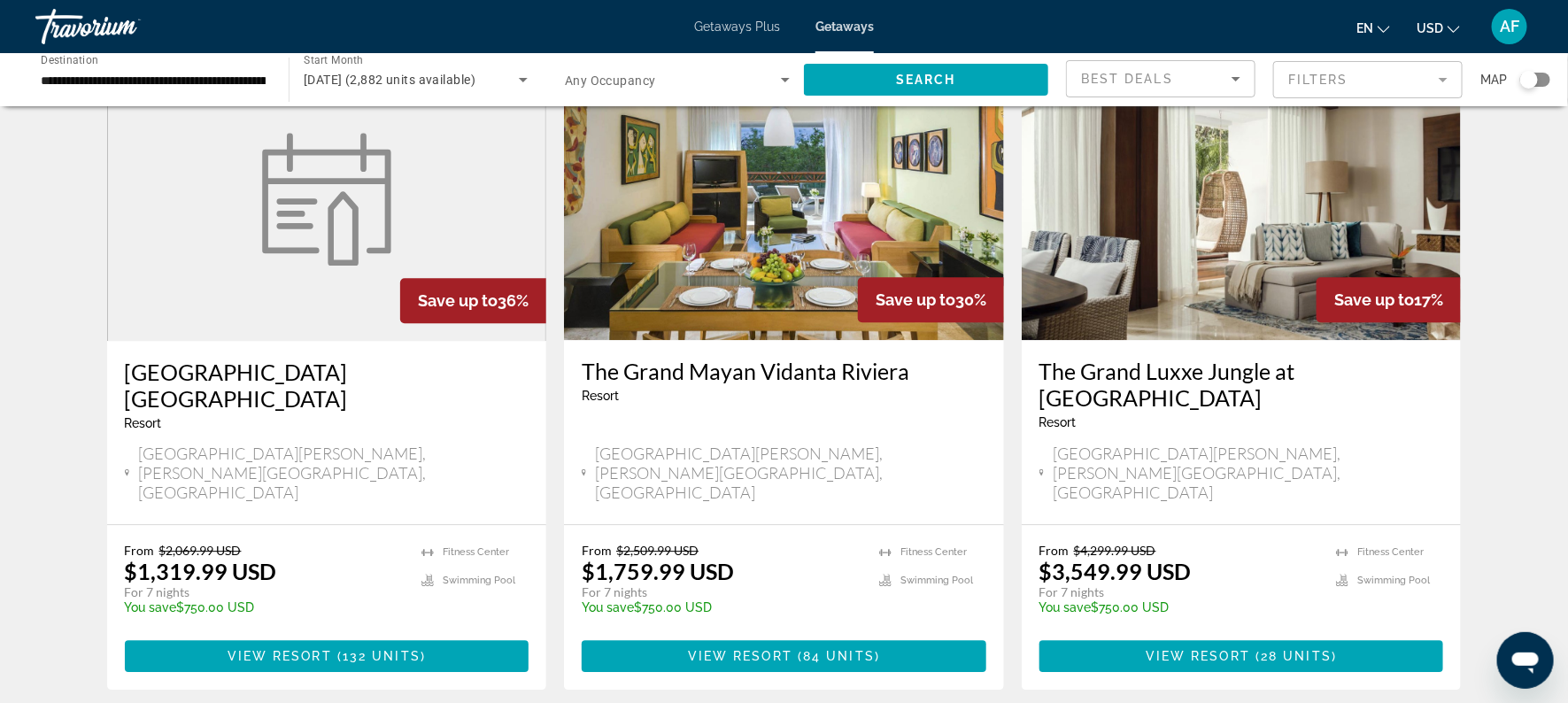
scroll to position [2090, 0]
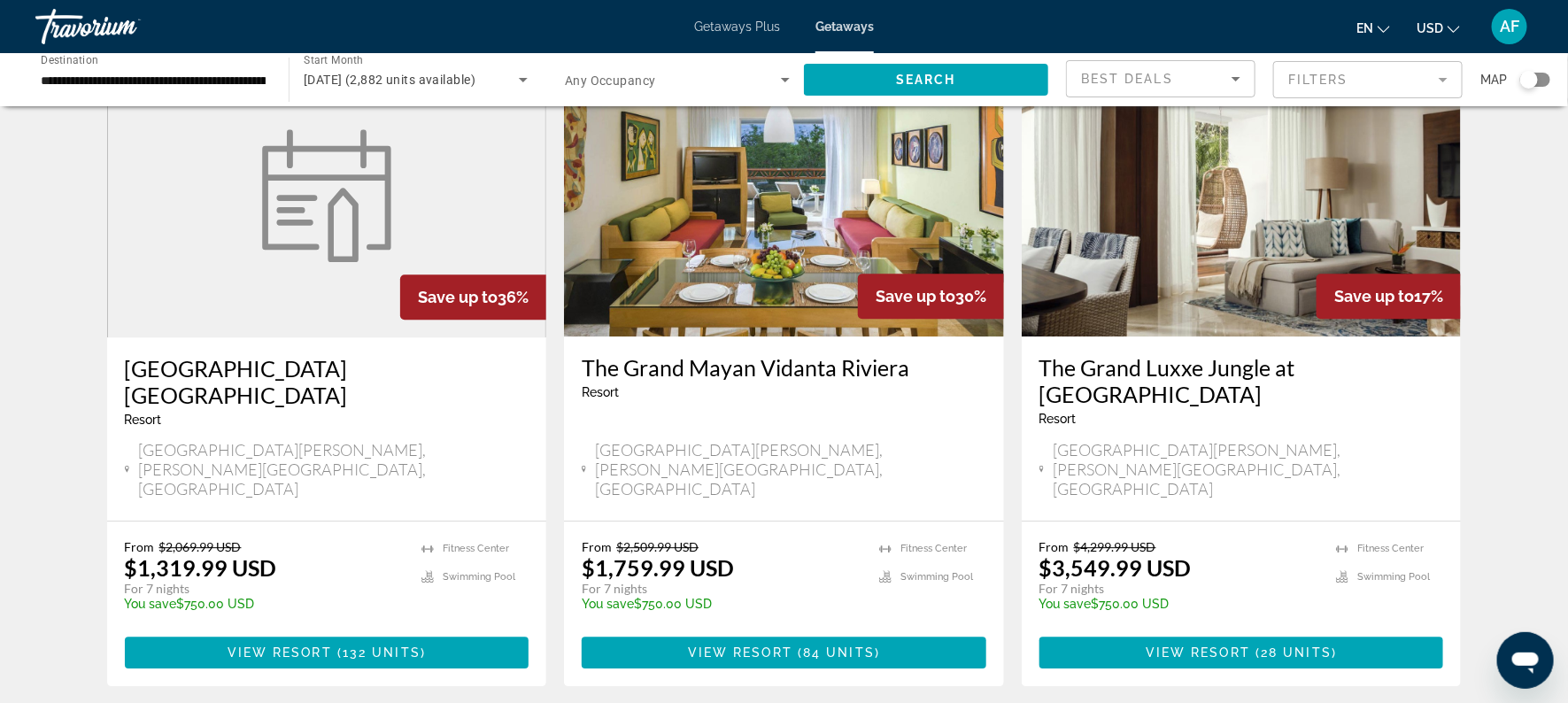
click at [42, 73] on input "**********" at bounding box center [153, 80] width 225 height 21
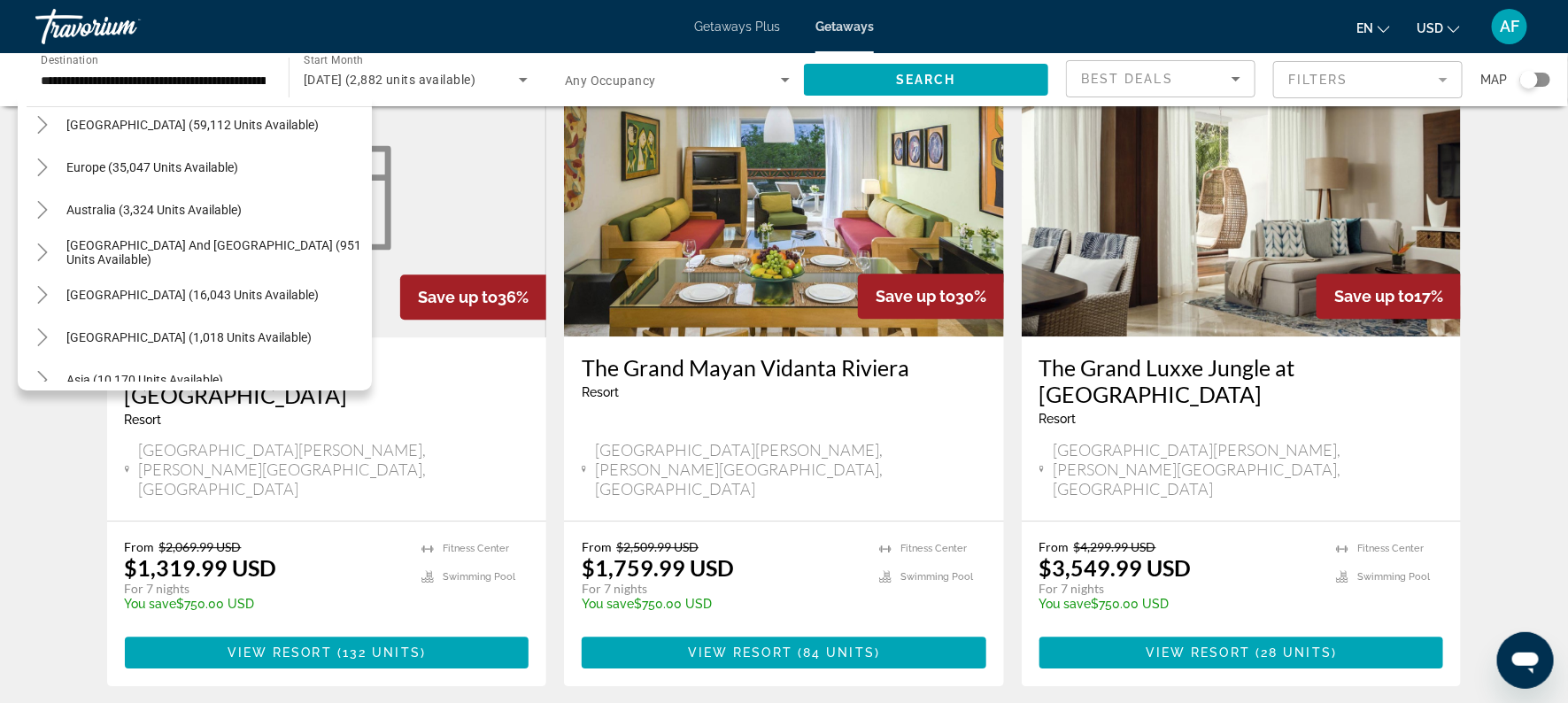
scroll to position [610, 0]
click at [44, 335] on icon "Toggle Central America (1,018 units available)" at bounding box center [42, 334] width 10 height 18
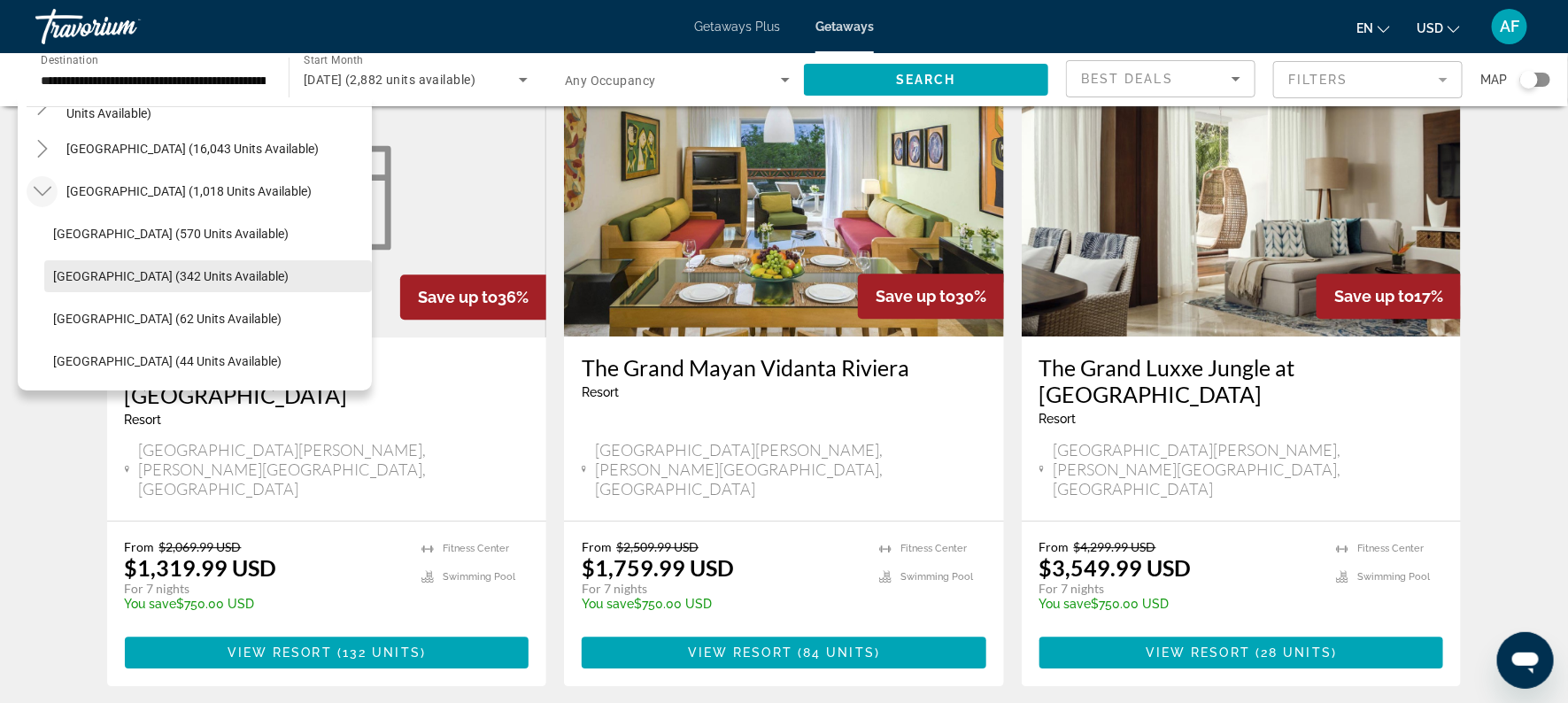
click at [90, 275] on span "[GEOGRAPHIC_DATA] (342 units available)" at bounding box center [170, 276] width 235 height 14
type input "**********"
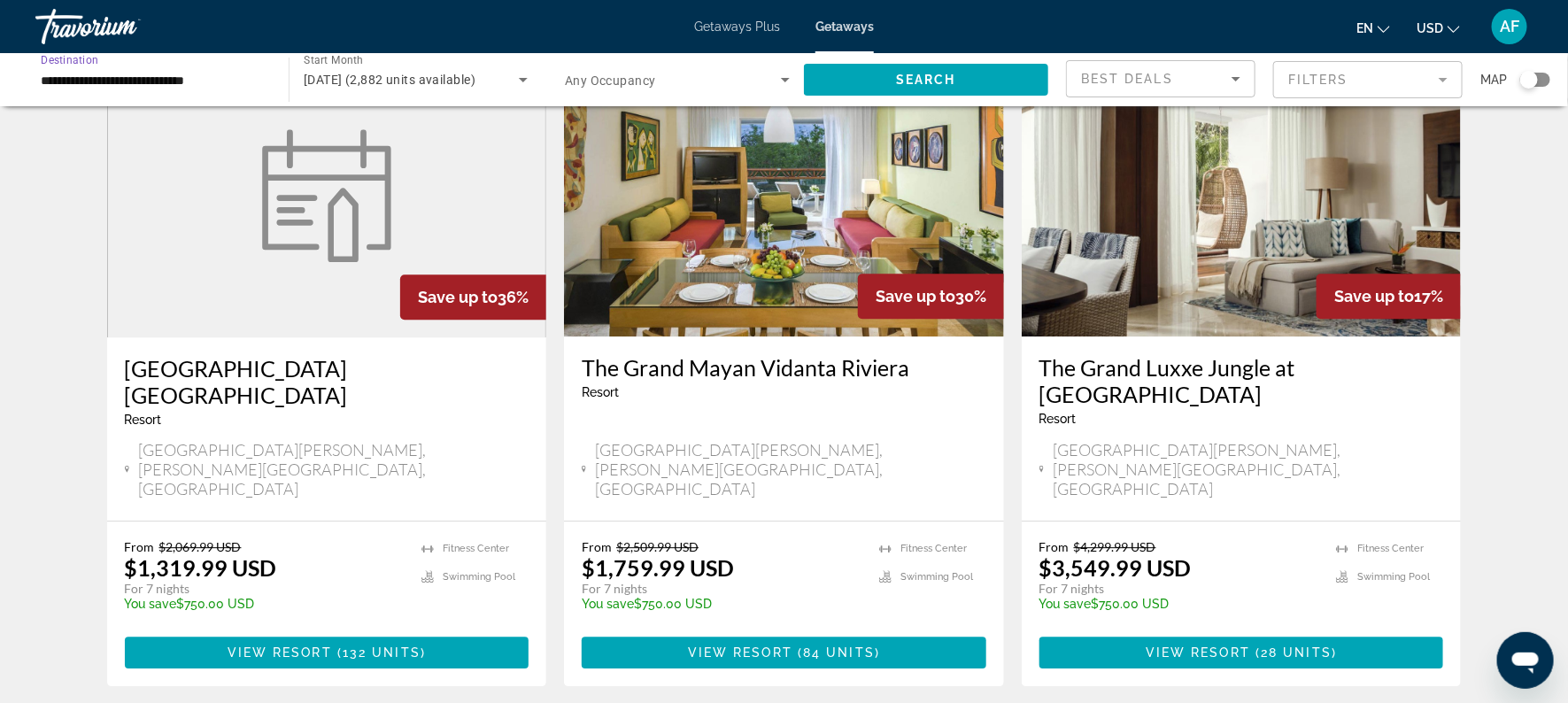
click at [209, 88] on input "**********" at bounding box center [153, 80] width 225 height 21
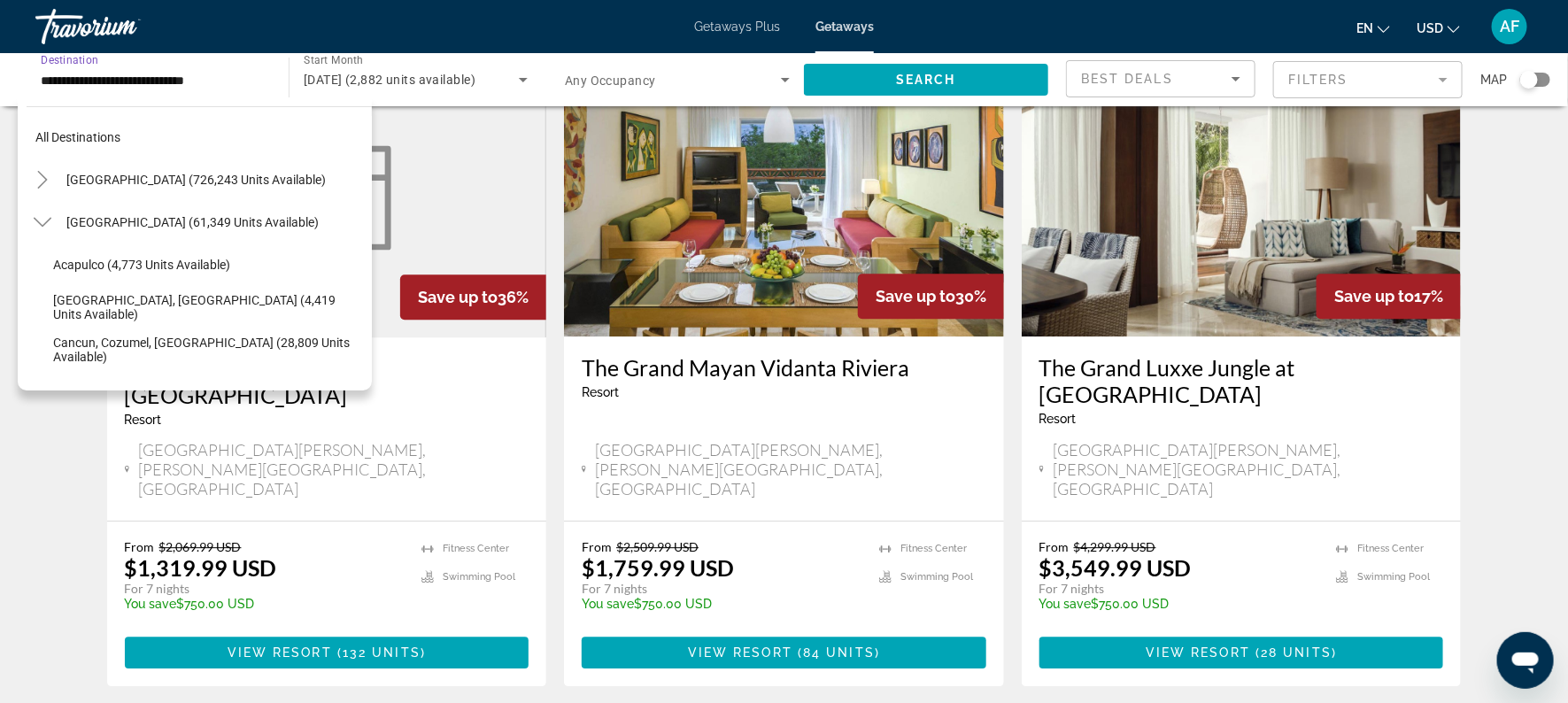
scroll to position [784, 0]
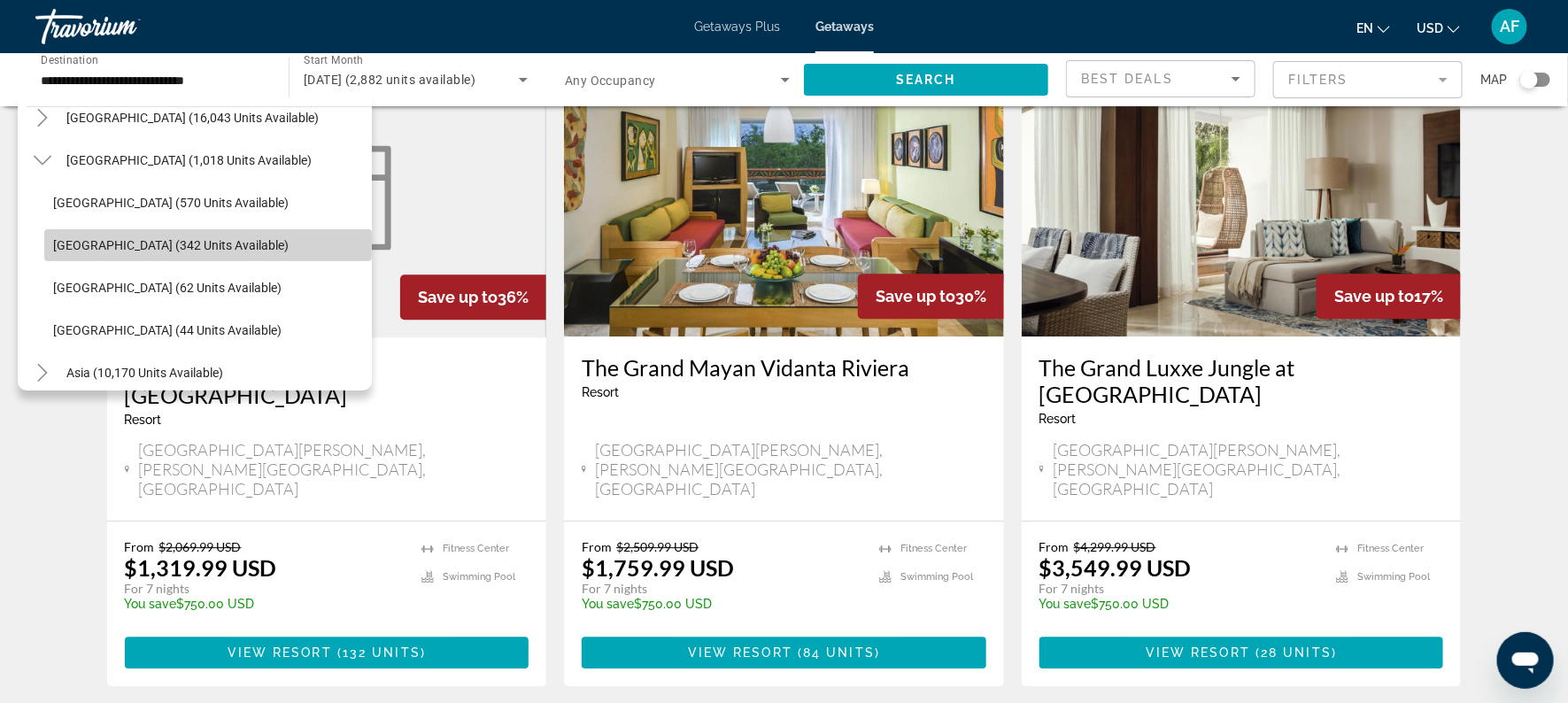
click at [155, 239] on span "[GEOGRAPHIC_DATA] (342 units available)" at bounding box center [170, 245] width 235 height 14
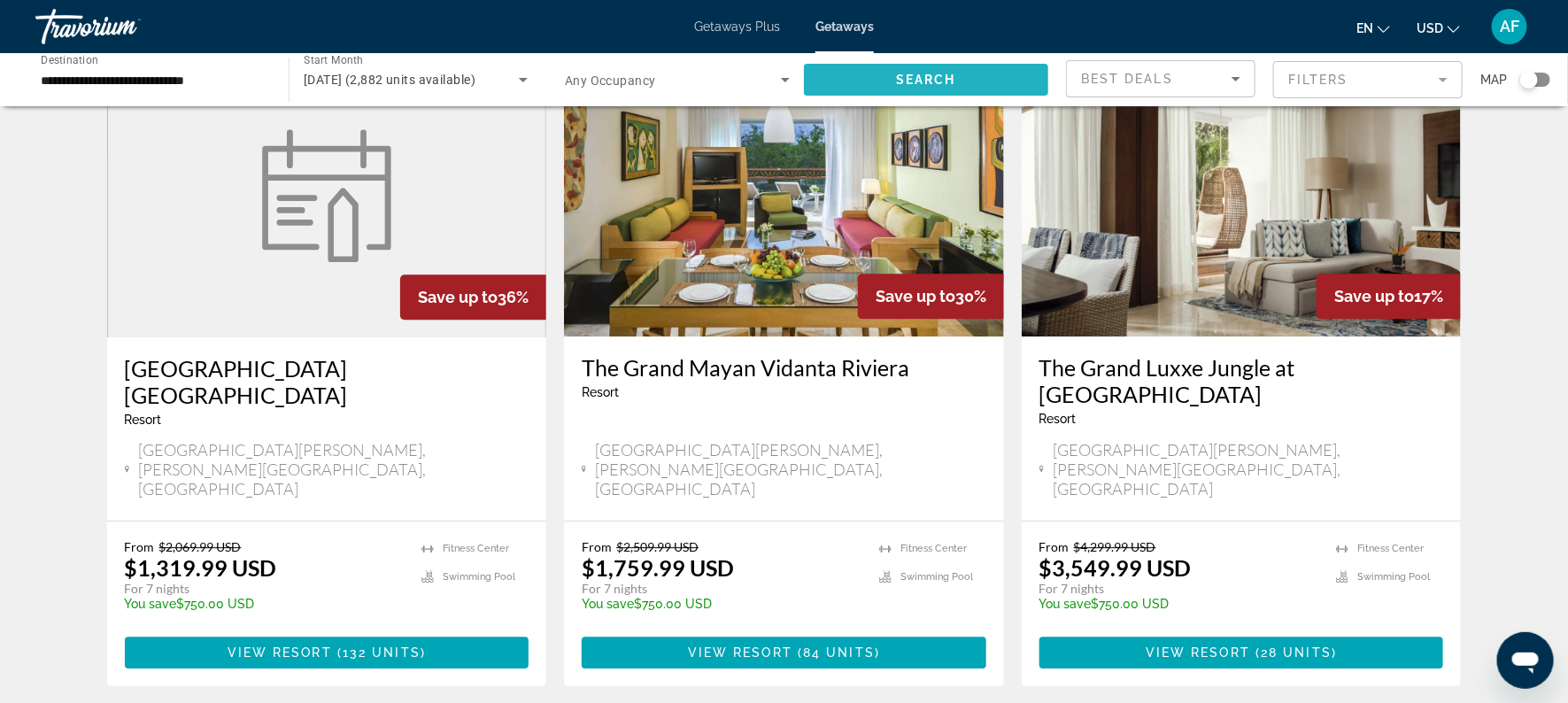
click at [900, 75] on span "Search" at bounding box center [925, 80] width 60 height 14
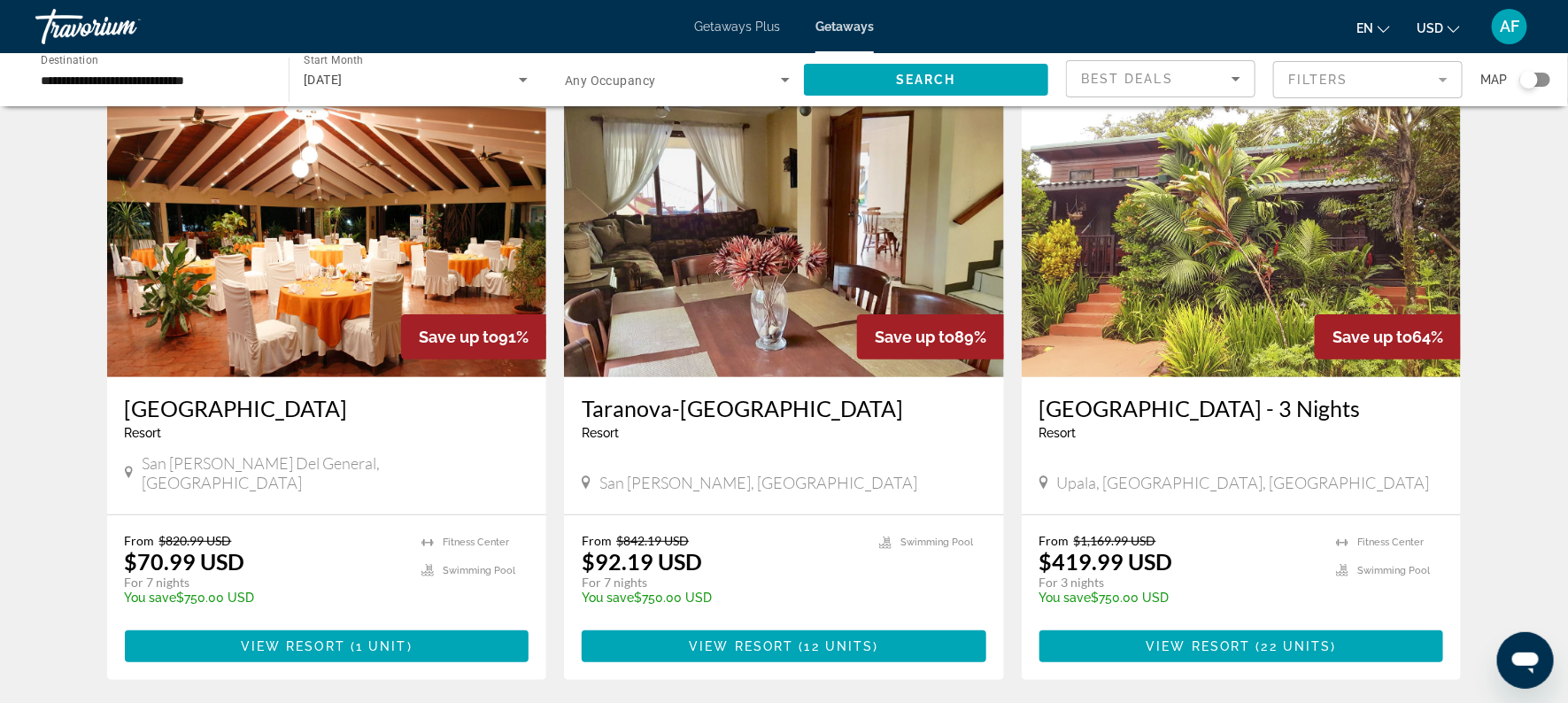
scroll to position [73, 0]
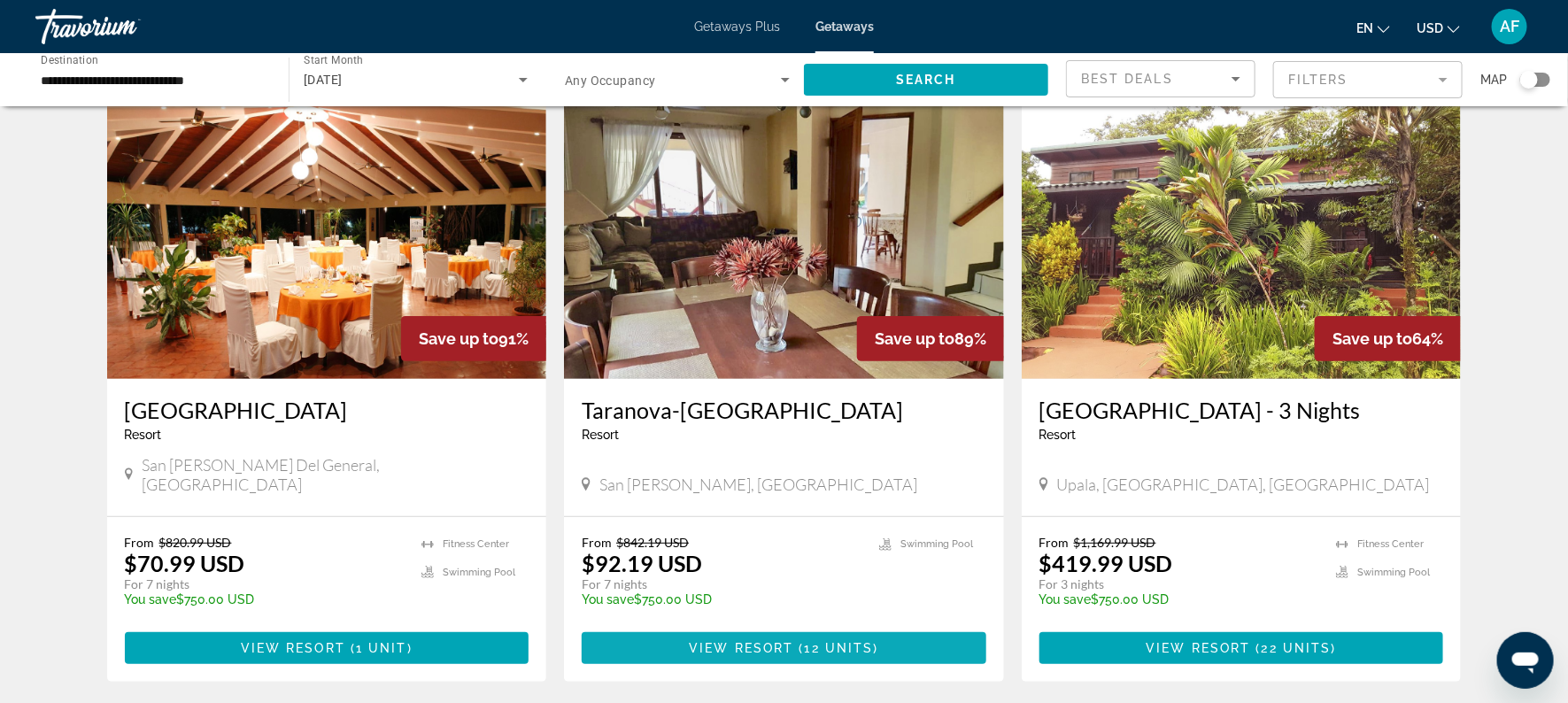
click at [748, 634] on span "Main content" at bounding box center [784, 647] width 404 height 43
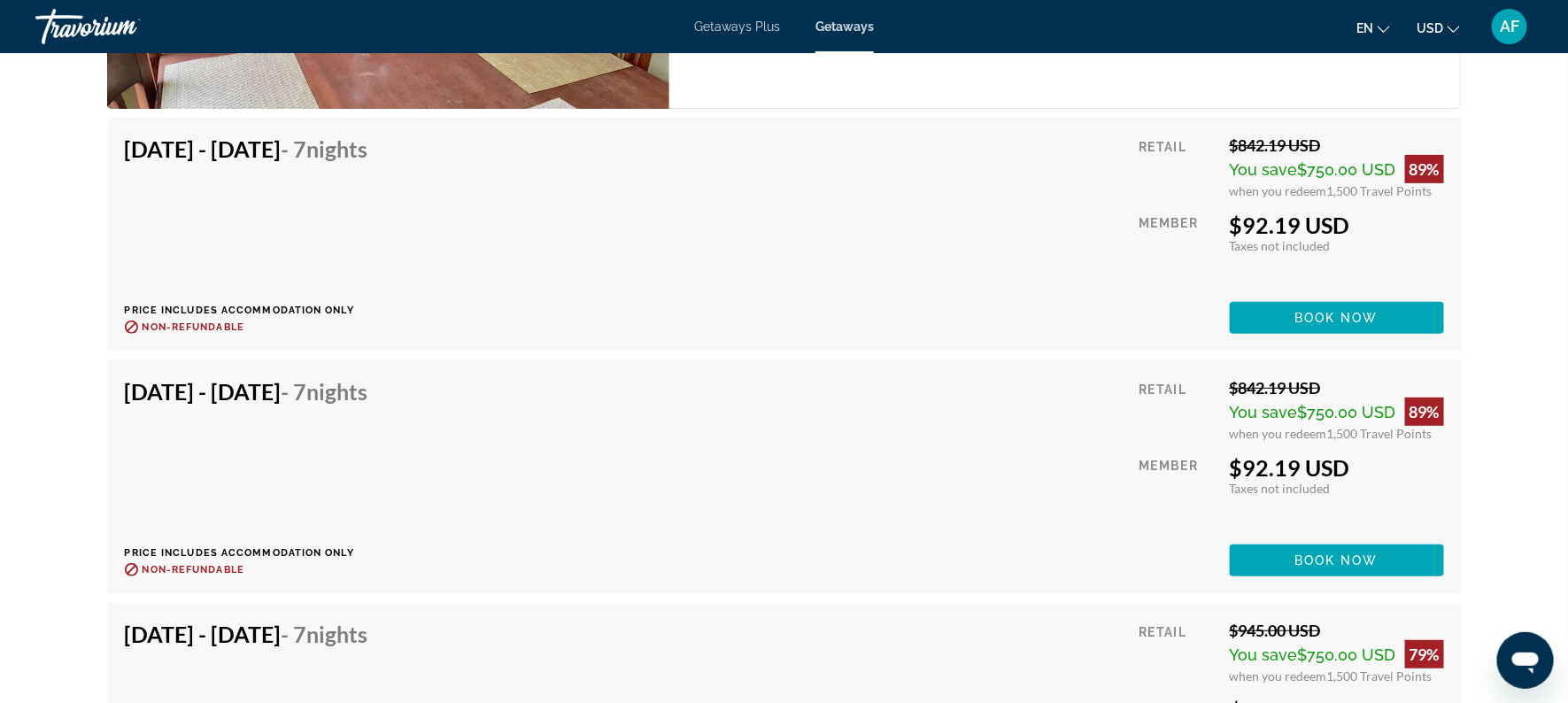
scroll to position [3280, 0]
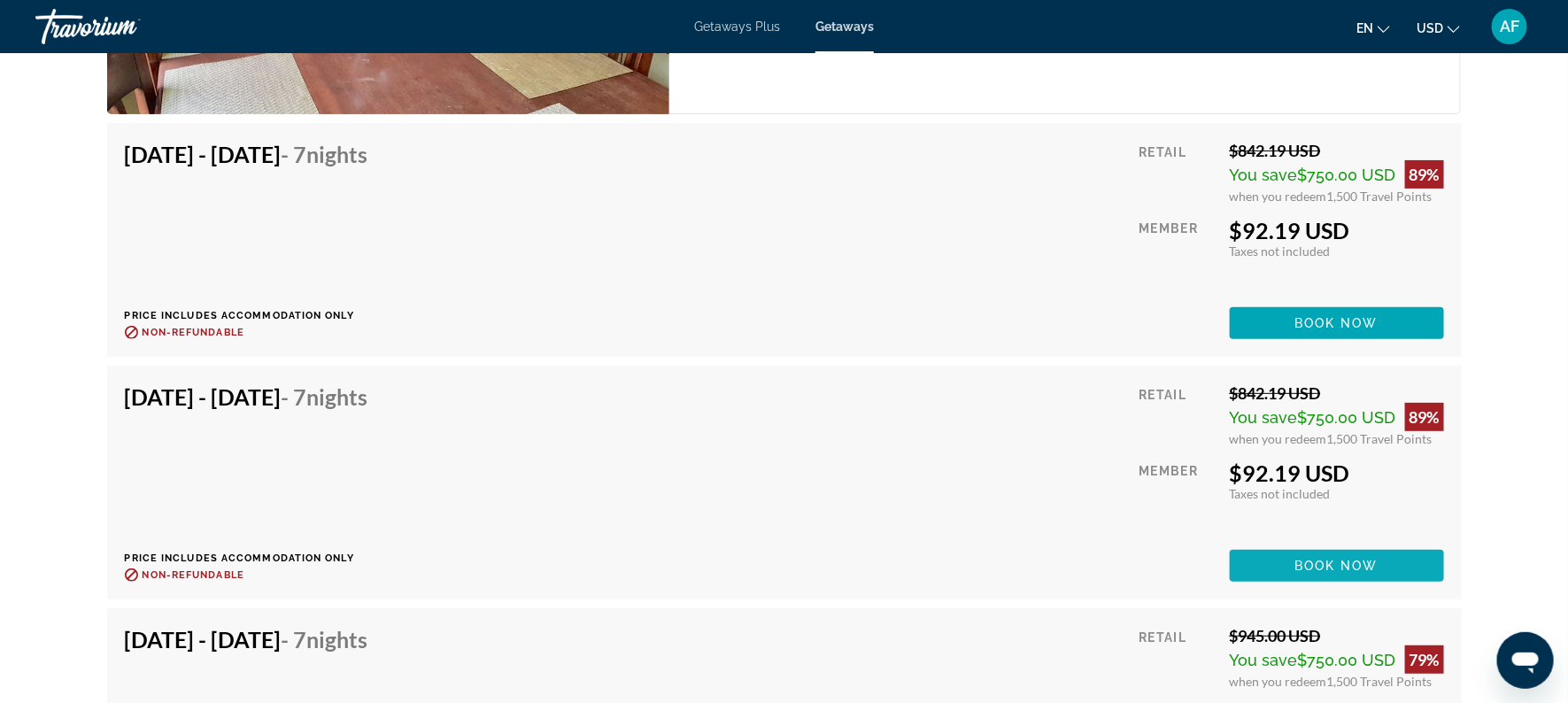
click at [1284, 558] on span "Main content" at bounding box center [1336, 566] width 214 height 43
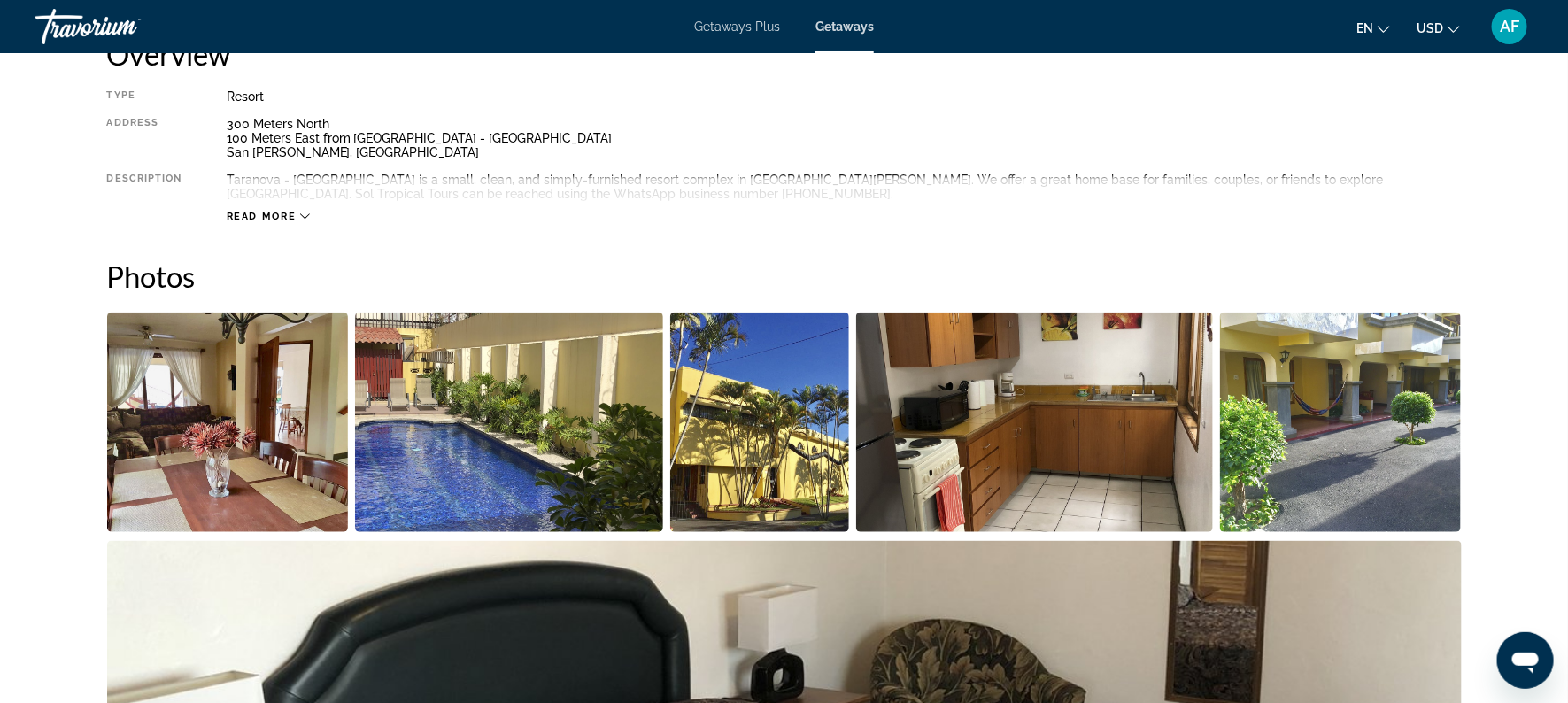
scroll to position [652, 0]
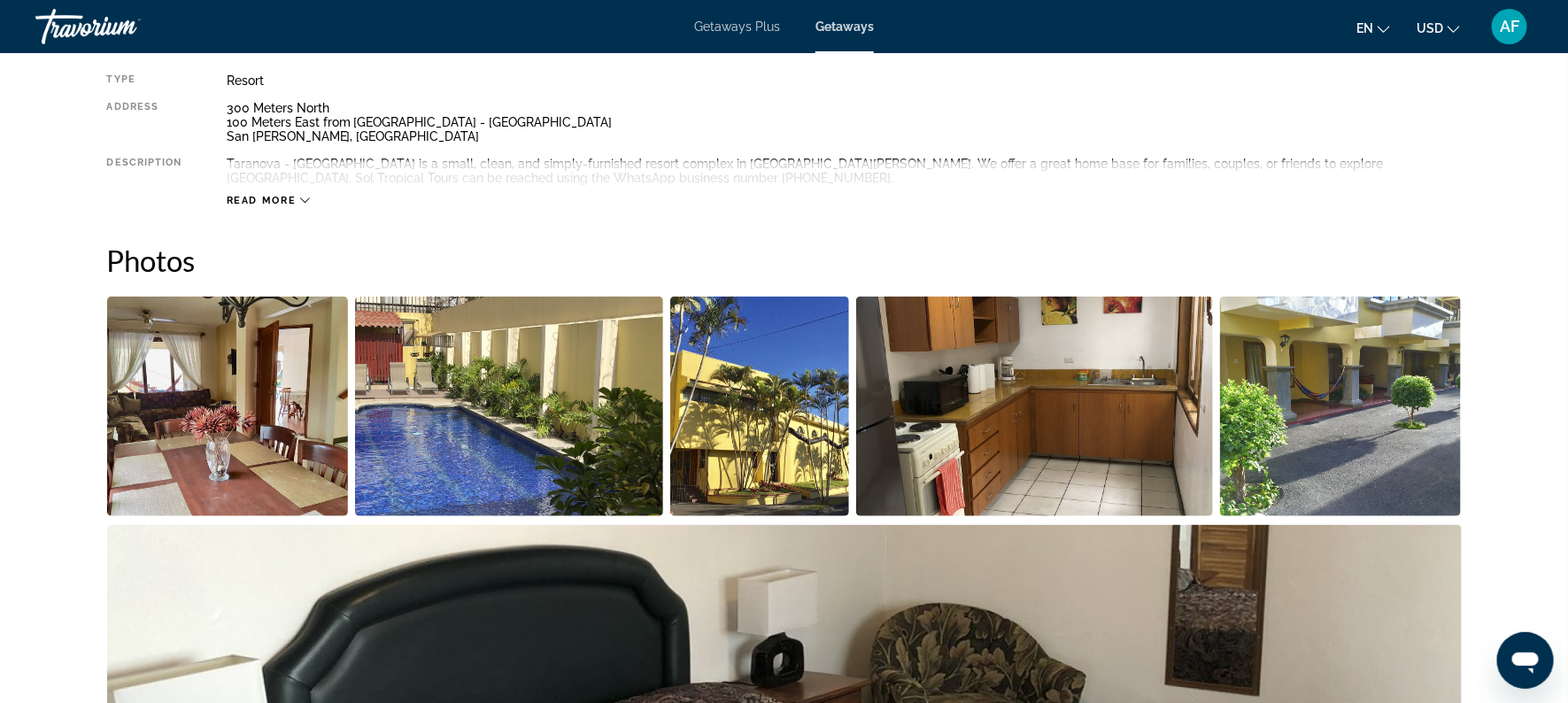
click at [201, 450] on img "Open full-screen image slider" at bounding box center [228, 406] width 242 height 219
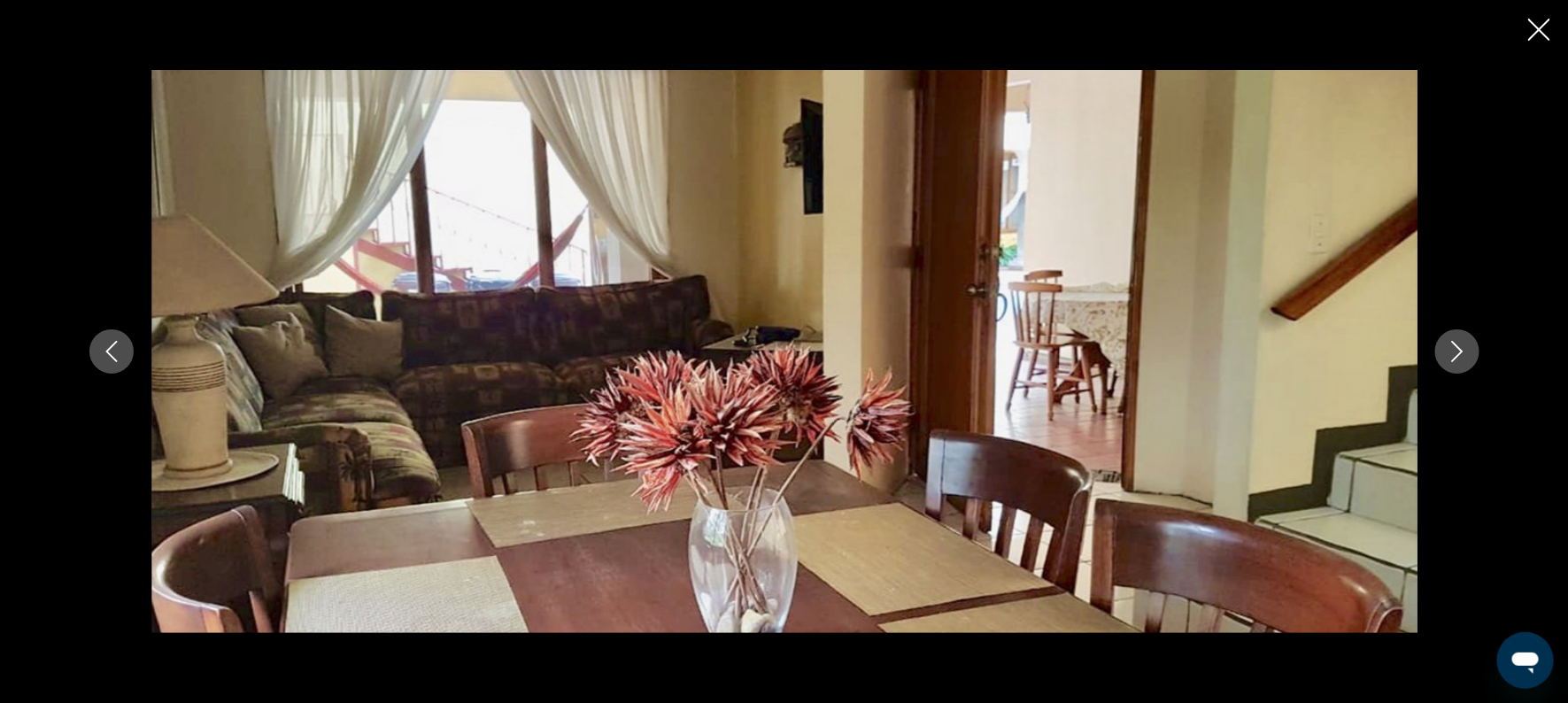
click at [1458, 353] on icon "Next image" at bounding box center [1456, 351] width 21 height 21
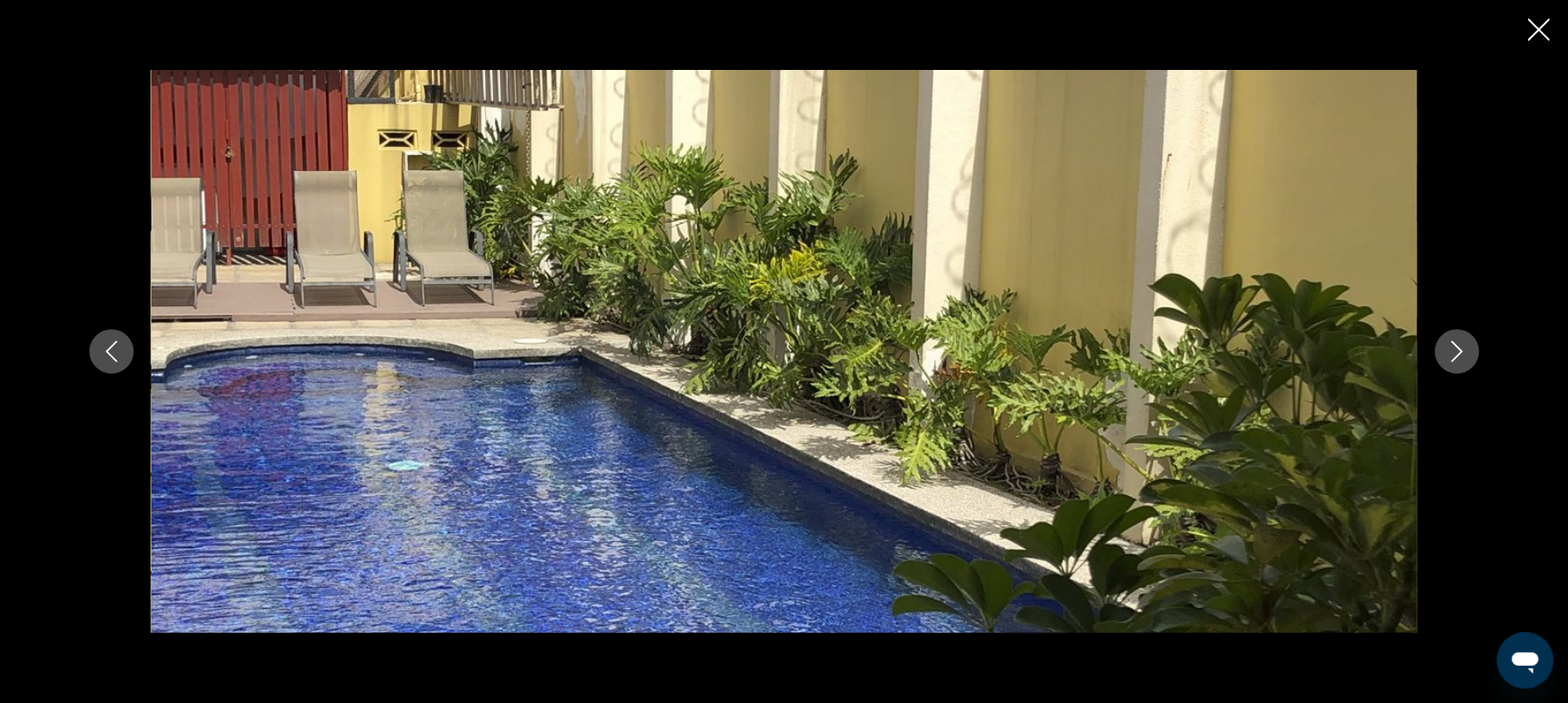
click at [1457, 350] on icon "Next image" at bounding box center [1456, 351] width 21 height 21
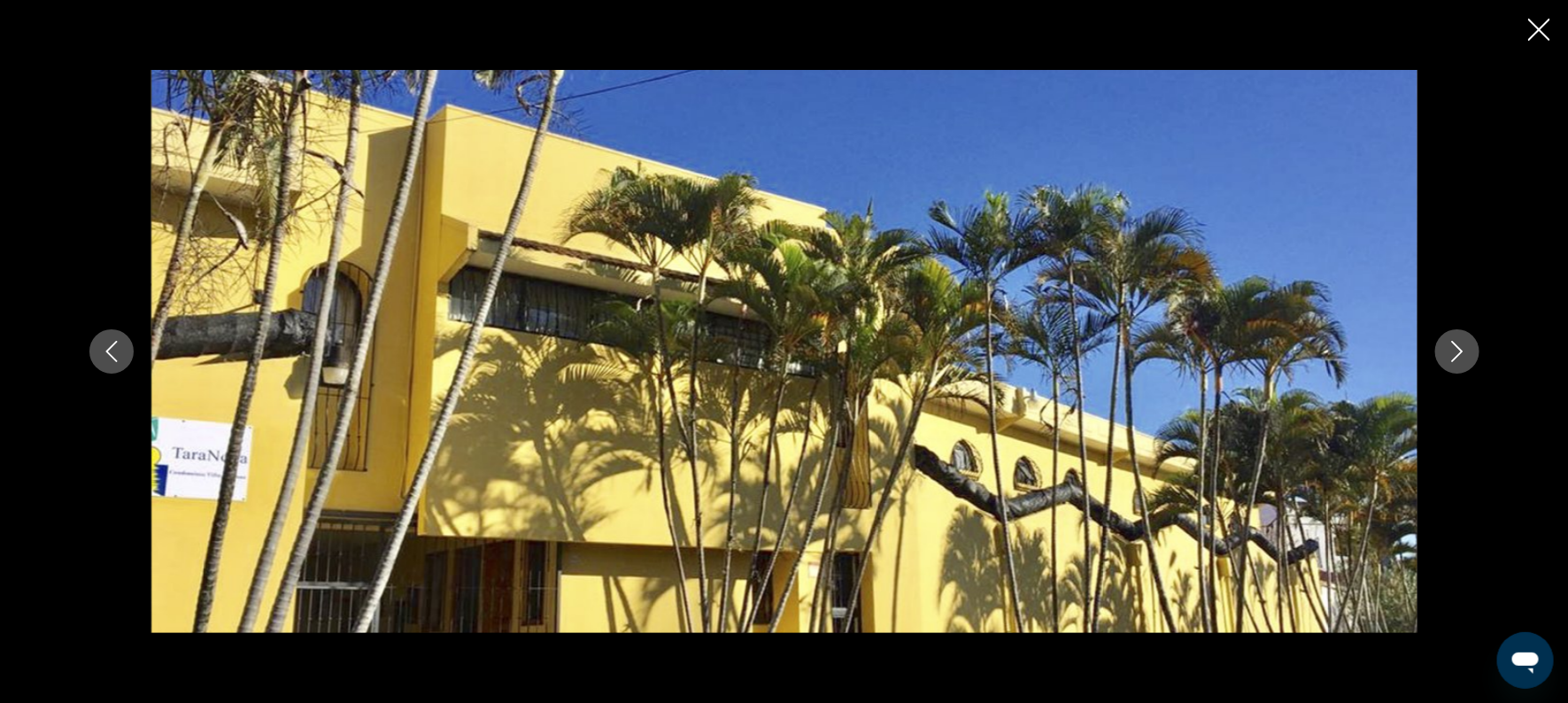
click at [1457, 350] on icon "Next image" at bounding box center [1456, 351] width 21 height 21
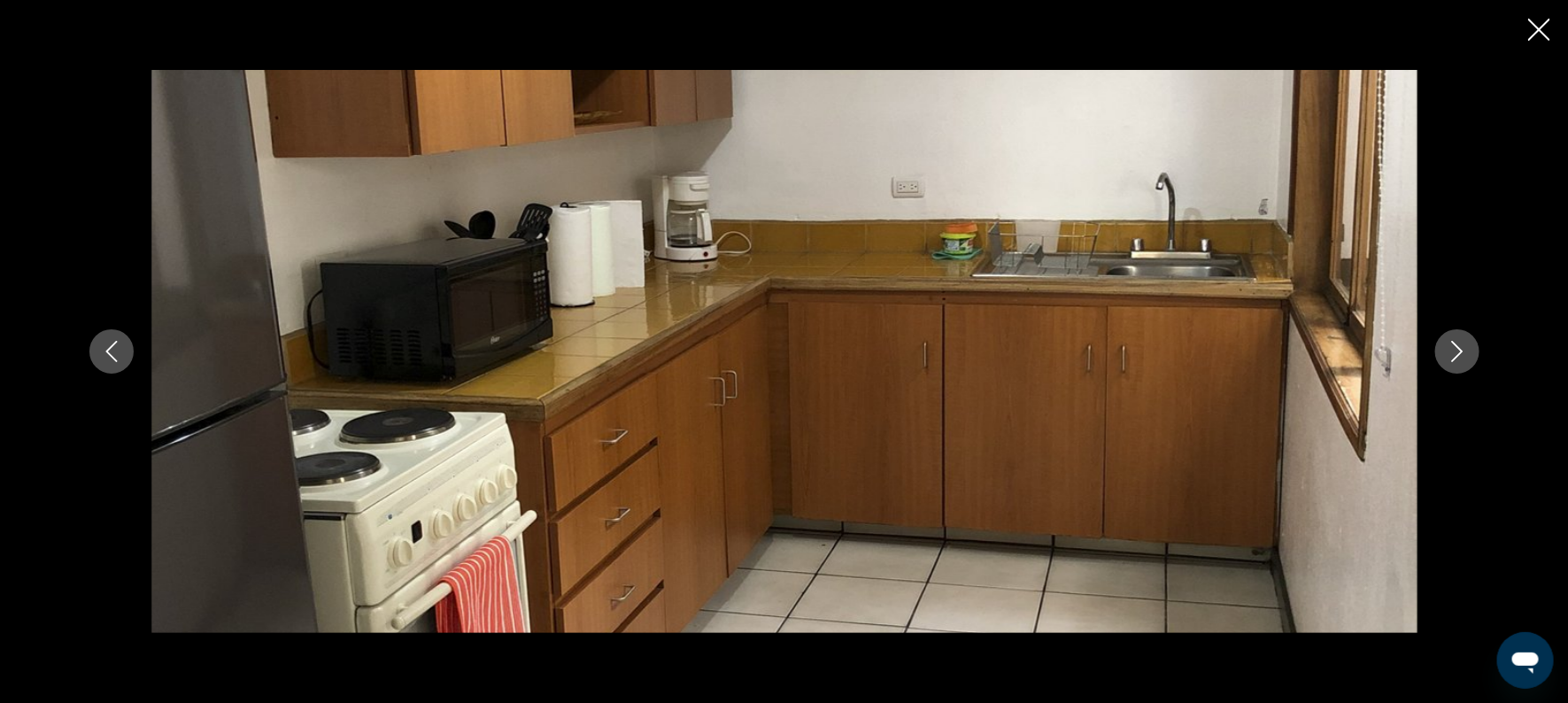
click at [1457, 349] on icon "Next image" at bounding box center [1456, 351] width 21 height 21
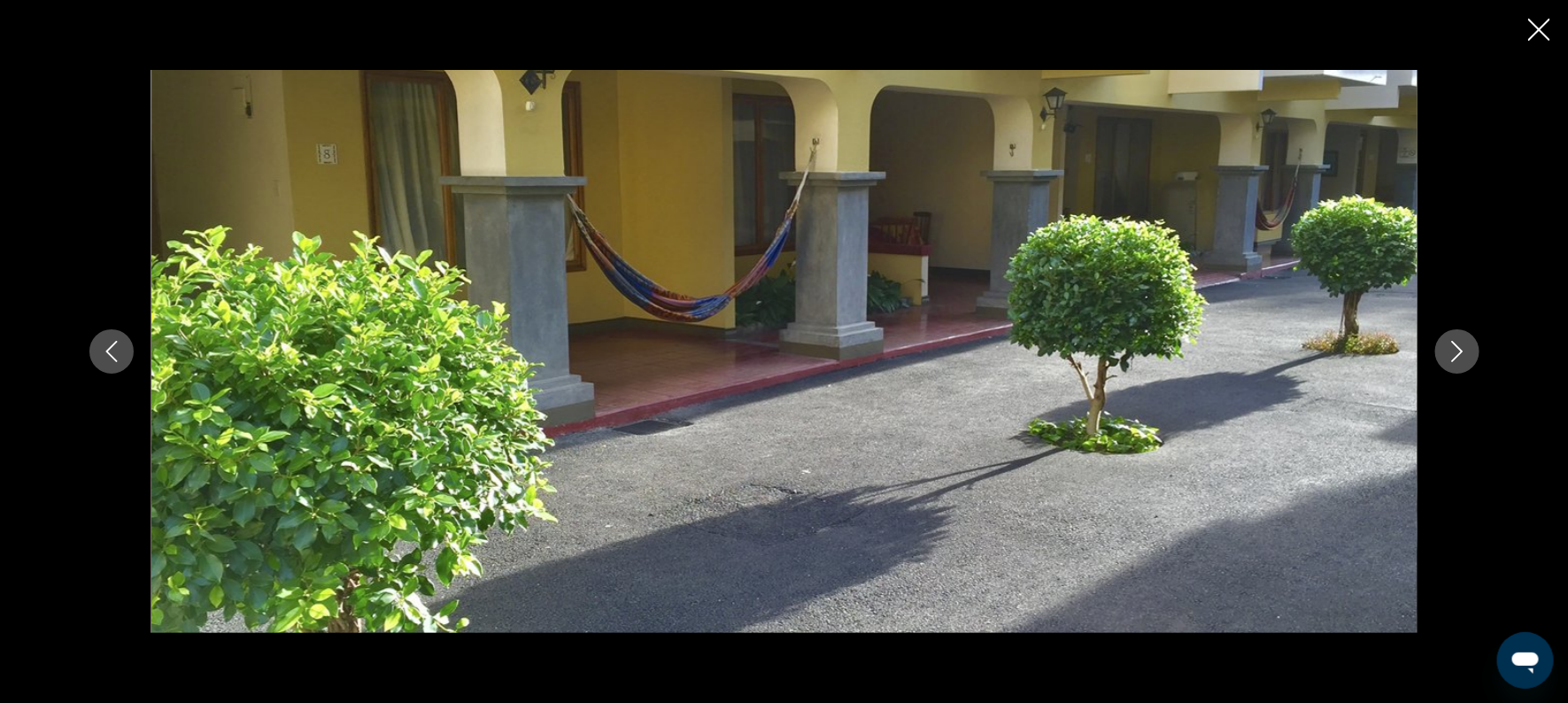
click at [1457, 349] on icon "Next image" at bounding box center [1456, 351] width 21 height 21
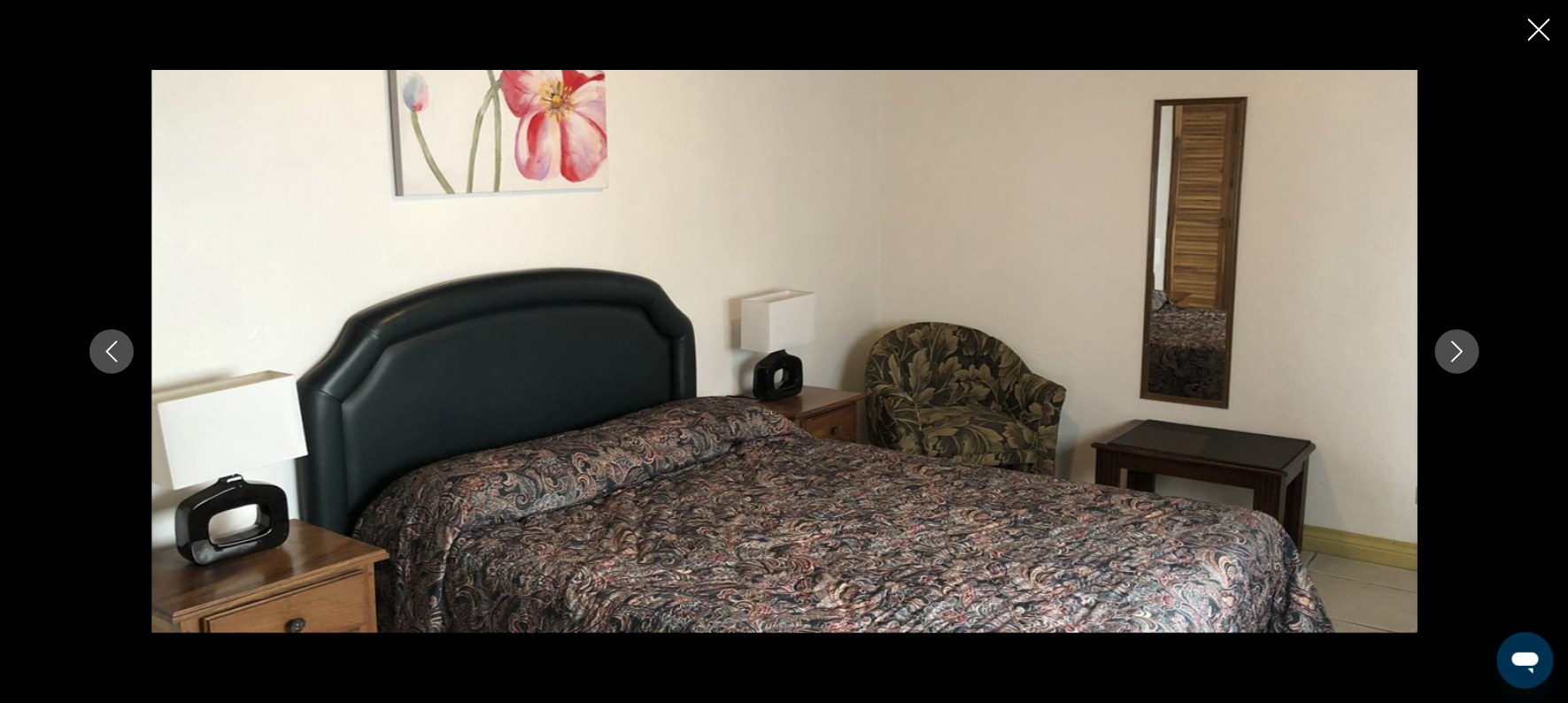
click at [1457, 349] on icon "Next image" at bounding box center [1456, 351] width 21 height 21
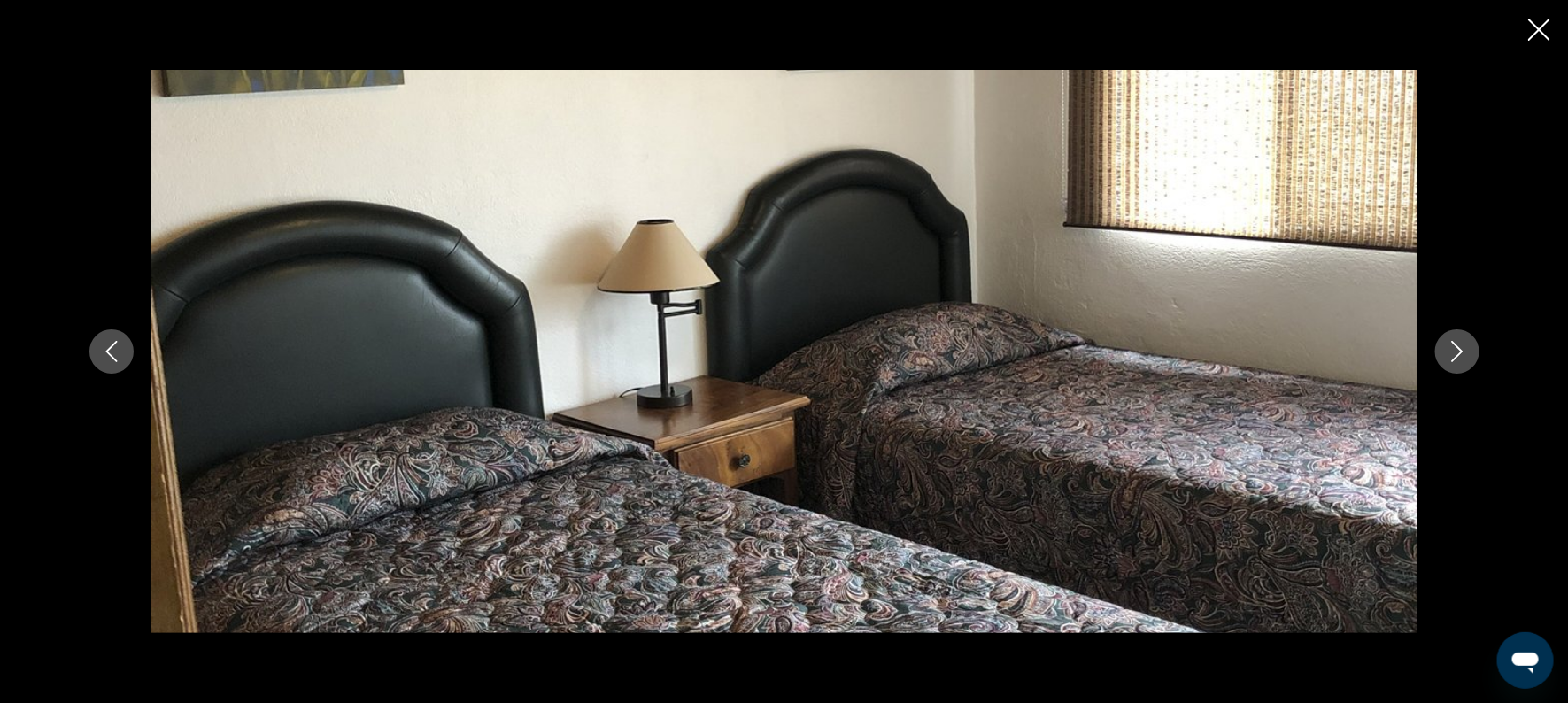
click at [1457, 349] on icon "Next image" at bounding box center [1456, 351] width 21 height 21
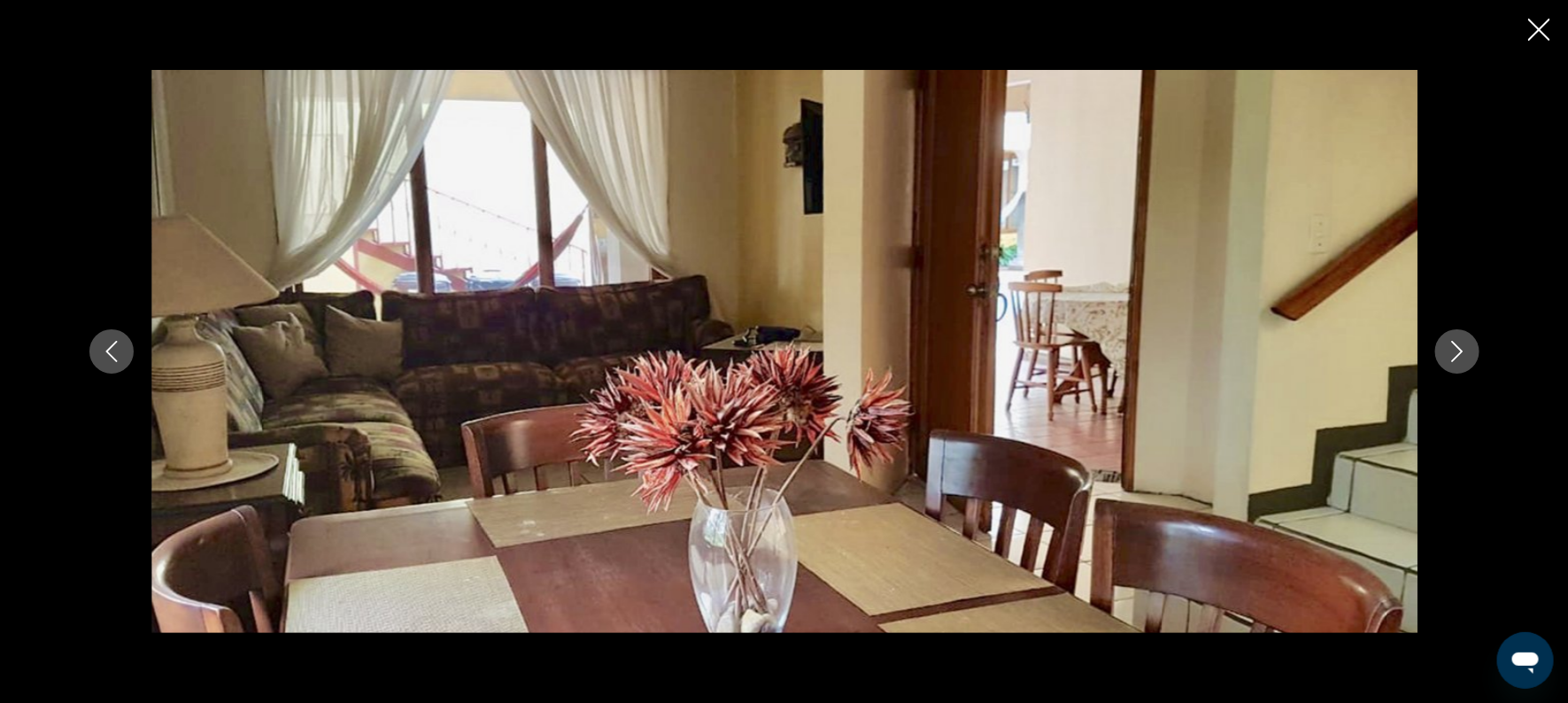
click at [1453, 349] on icon "Next image" at bounding box center [1456, 351] width 21 height 21
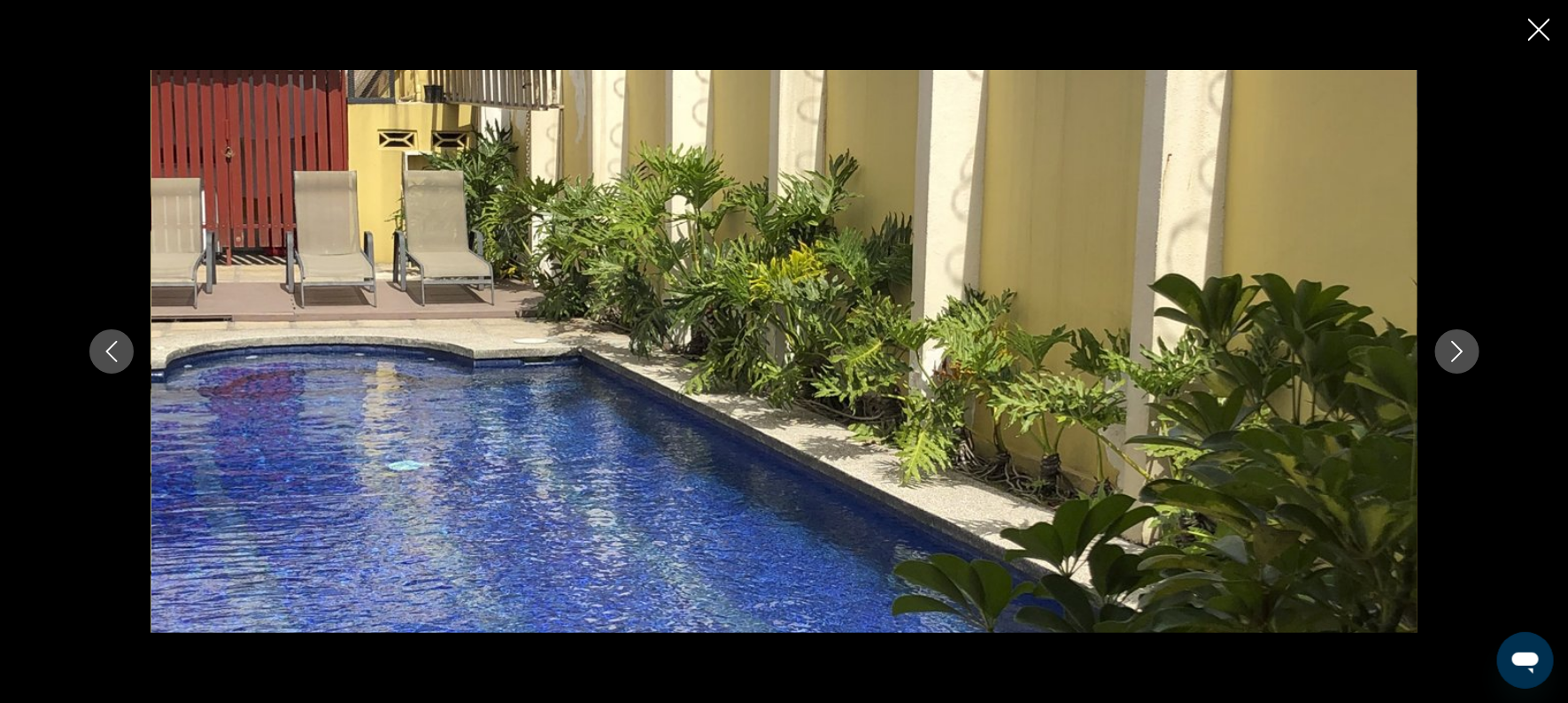
scroll to position [0, 0]
